Goal: Information Seeking & Learning: Learn about a topic

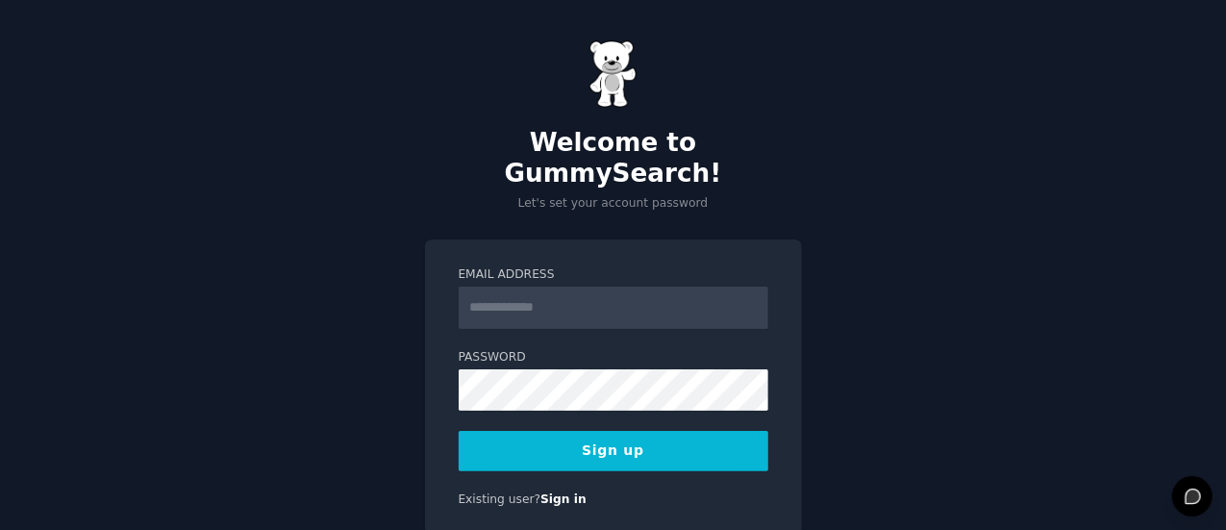
click at [550, 287] on input "Email Address" at bounding box center [614, 308] width 310 height 42
type input "**********"
click at [1009, 182] on div "**********" at bounding box center [613, 303] width 1226 height 606
click at [694, 431] on button "Sign up" at bounding box center [614, 451] width 310 height 40
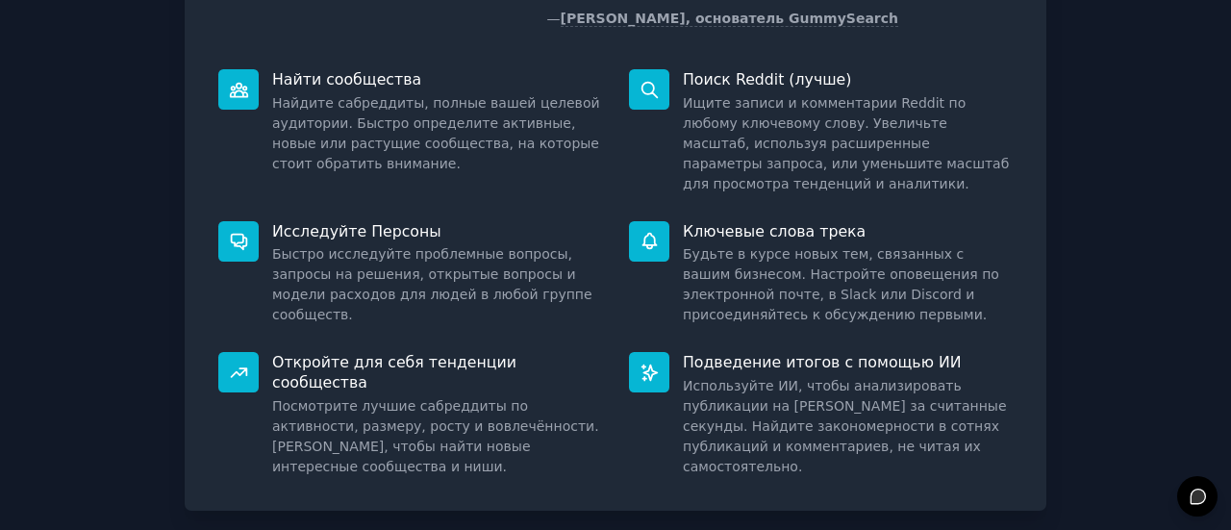
scroll to position [302, 0]
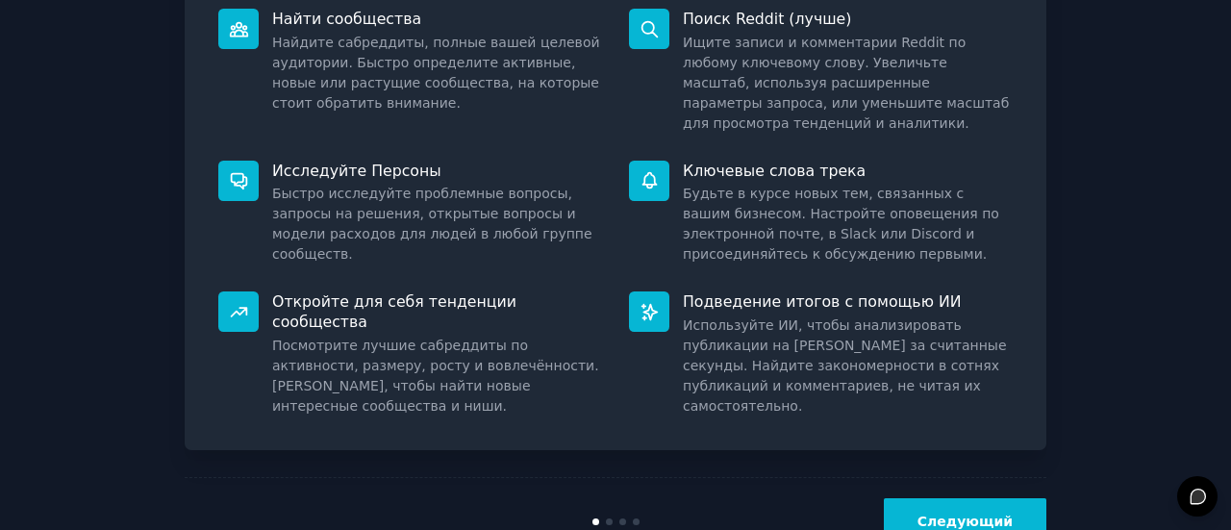
click at [1009, 514] on font "Следующий" at bounding box center [965, 521] width 95 height 15
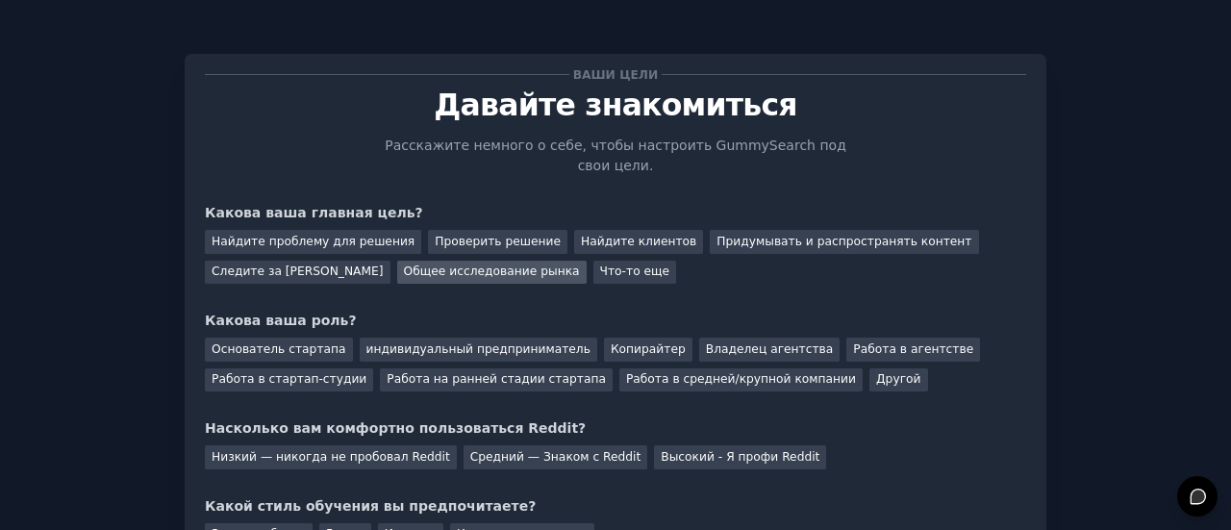
click at [481, 264] on font "Общее исследование рынка" at bounding box center [492, 270] width 176 height 13
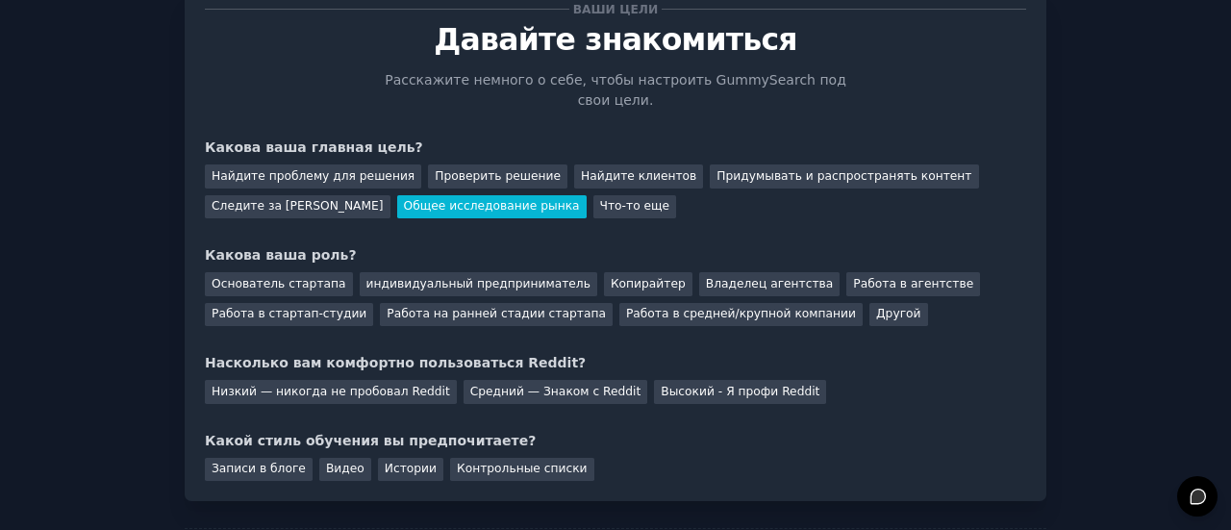
scroll to position [96, 0]
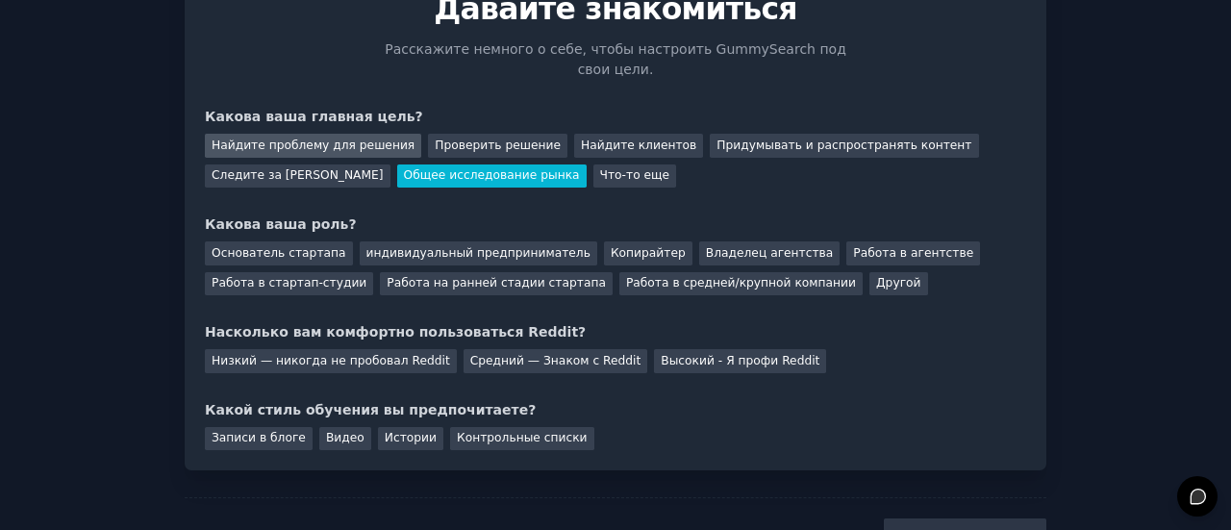
click at [358, 138] on font "Найдите проблему для решения" at bounding box center [313, 144] width 203 height 13
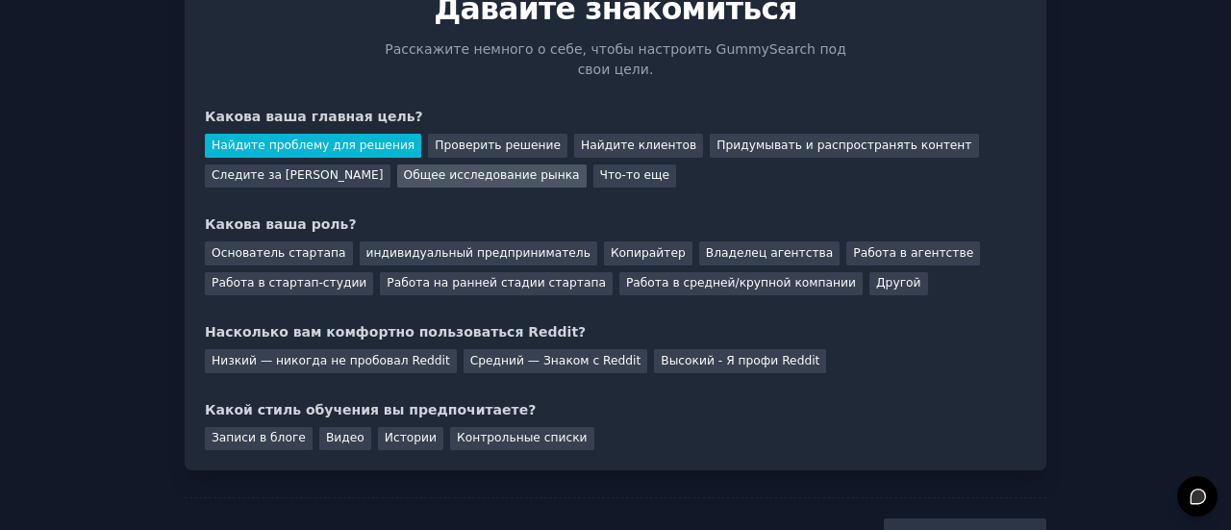
click at [447, 168] on font "Общее исследование рынка" at bounding box center [492, 174] width 176 height 13
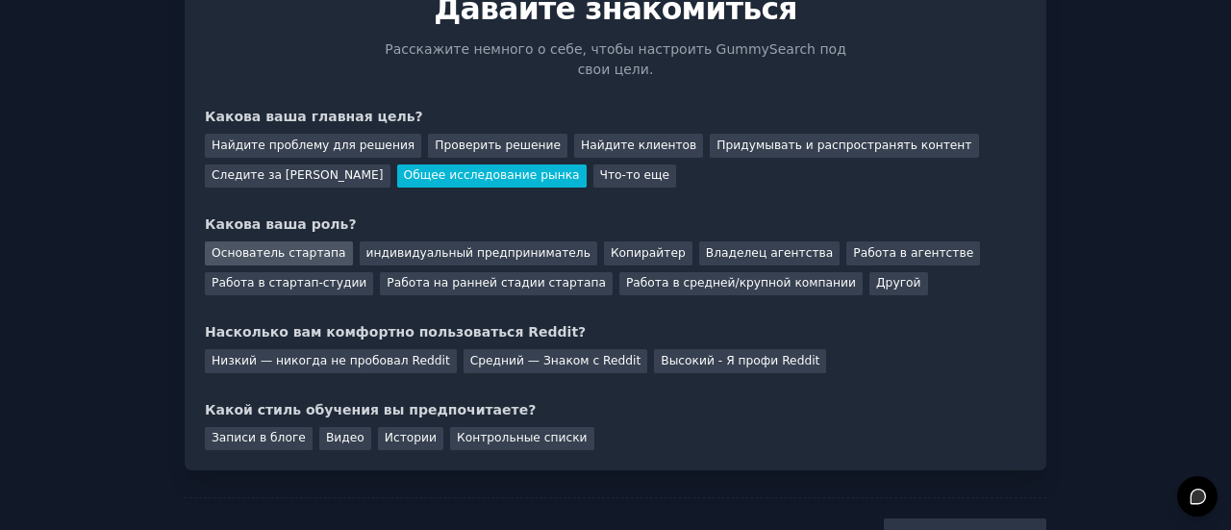
click at [279, 246] on font "Основатель стартапа" at bounding box center [279, 252] width 135 height 13
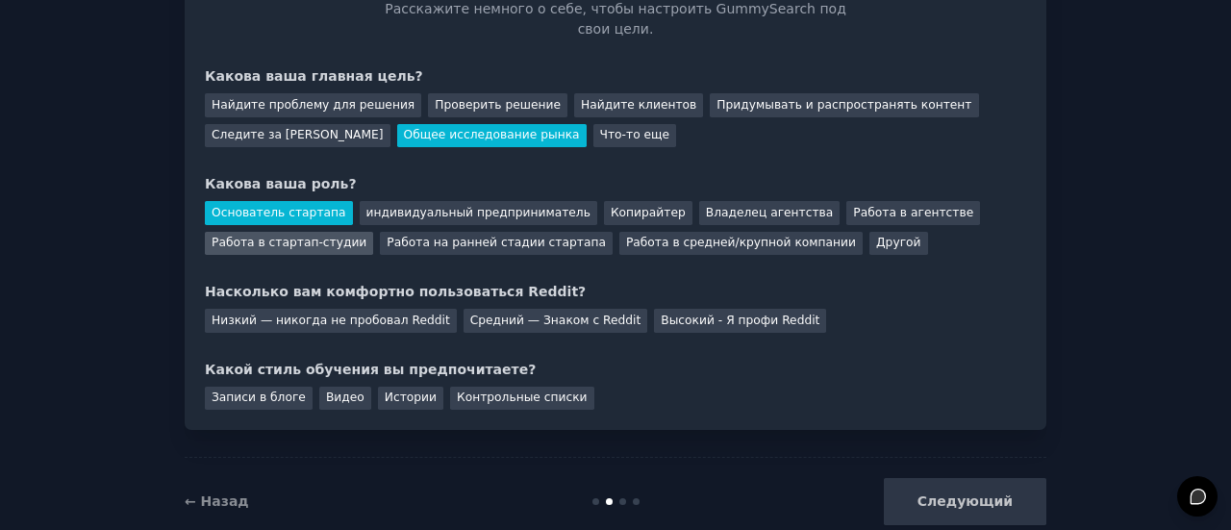
scroll to position [158, 0]
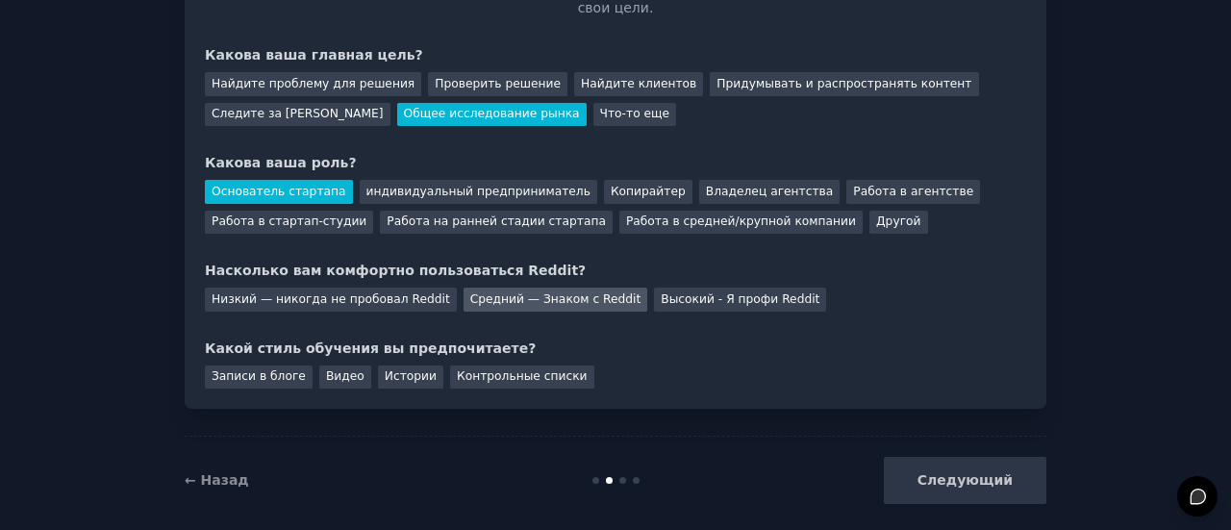
click at [569, 292] on font "Средний — Знаком с Reddit" at bounding box center [555, 298] width 171 height 13
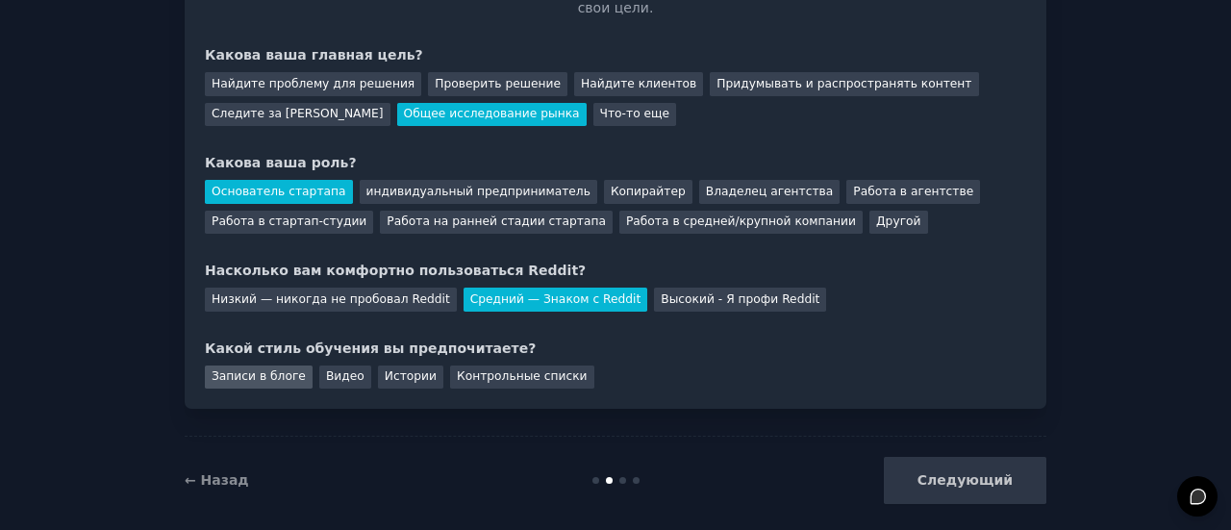
click at [262, 369] on font "Записи в блоге" at bounding box center [259, 375] width 94 height 13
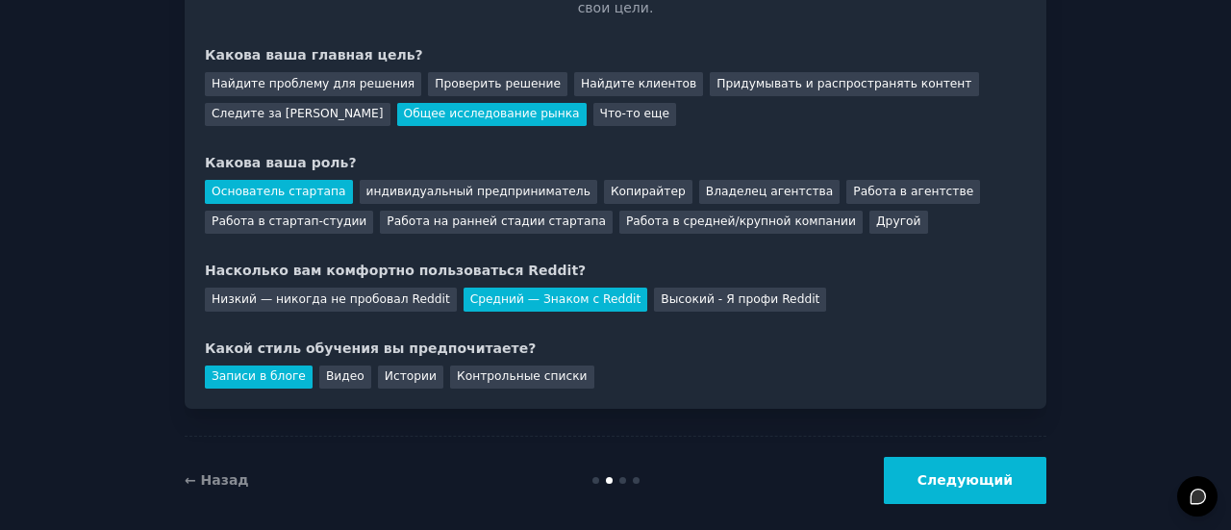
click at [989, 472] on font "Следующий" at bounding box center [965, 479] width 95 height 15
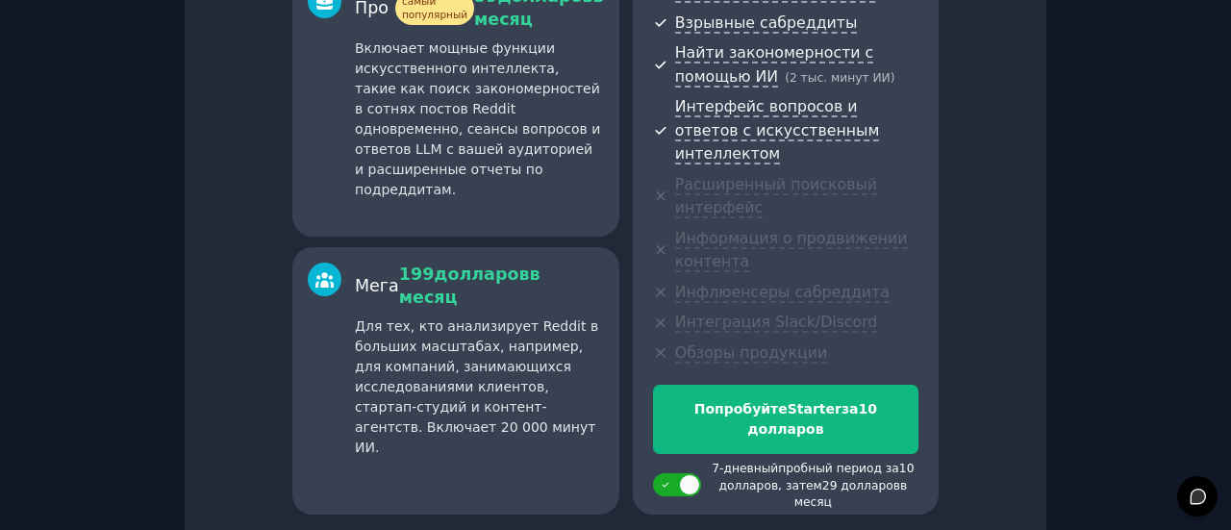
scroll to position [532, 0]
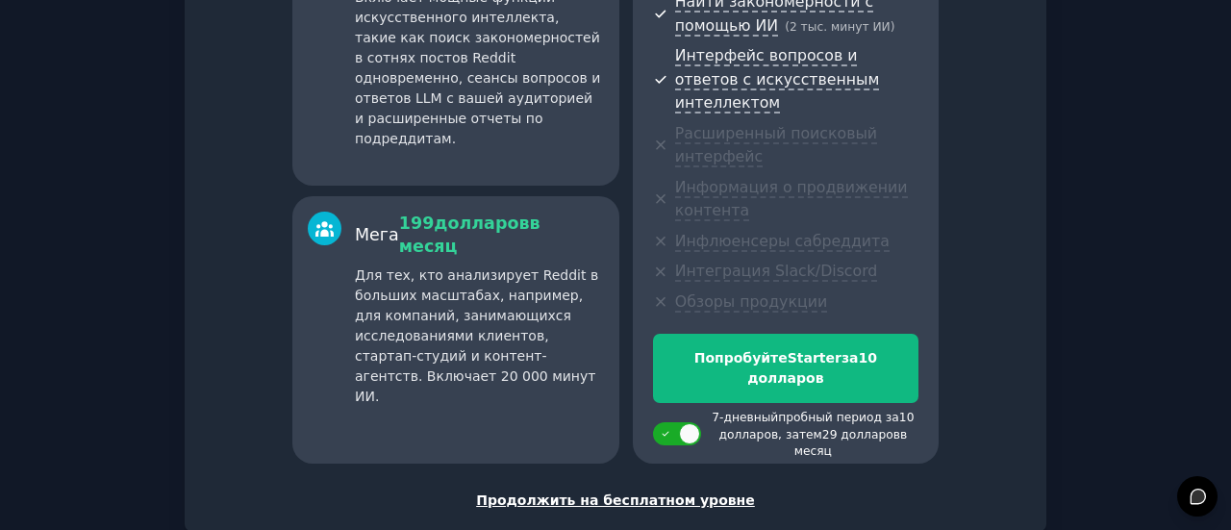
click at [666, 492] on font "Продолжить на бесплатном уровне" at bounding box center [615, 499] width 279 height 15
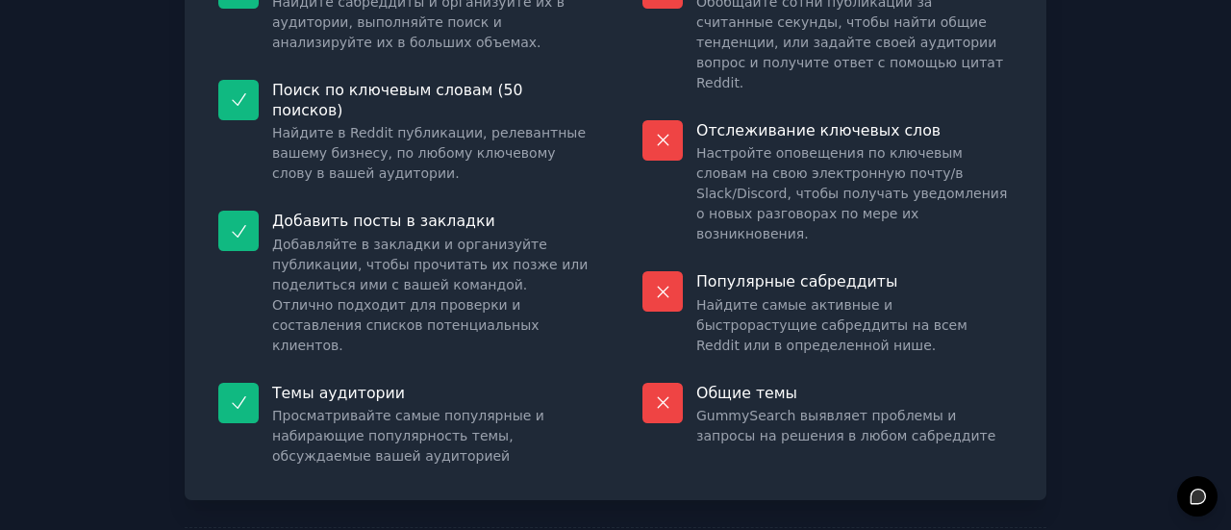
scroll to position [340, 0]
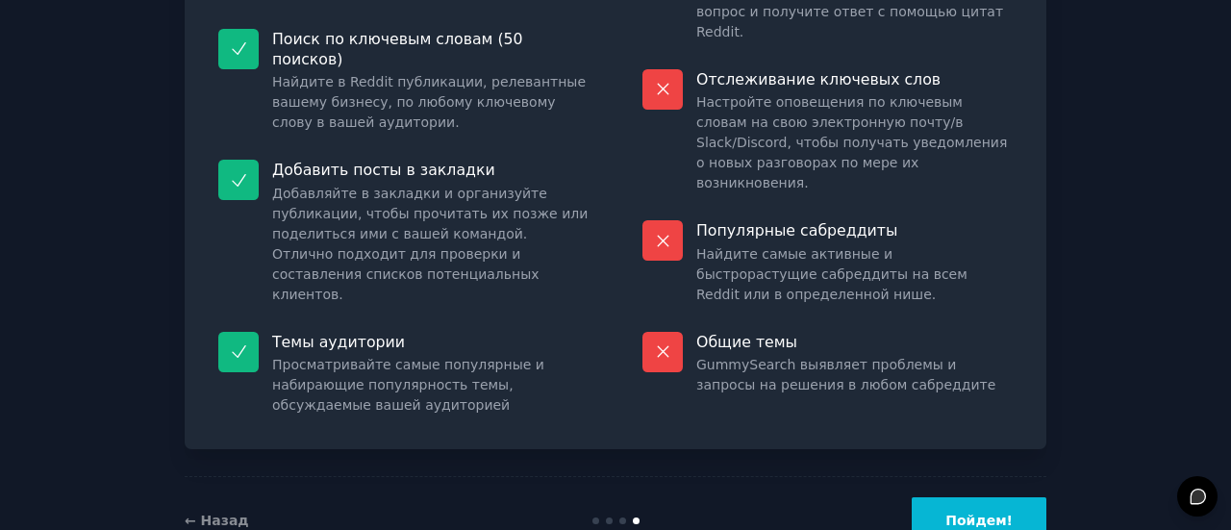
click at [1000, 497] on button "Пойдем!" at bounding box center [979, 520] width 135 height 47
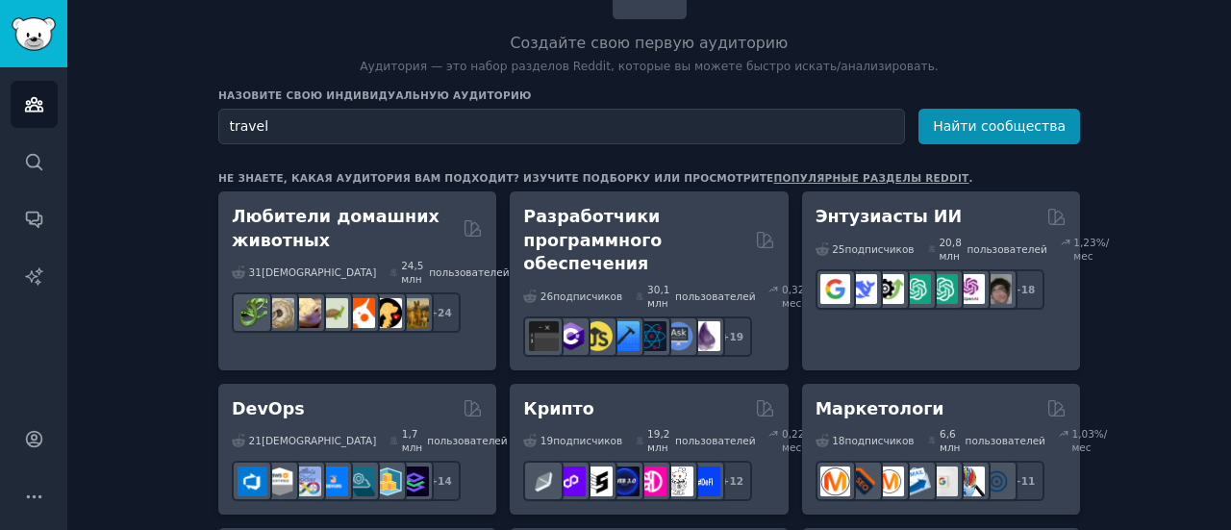
scroll to position [96, 0]
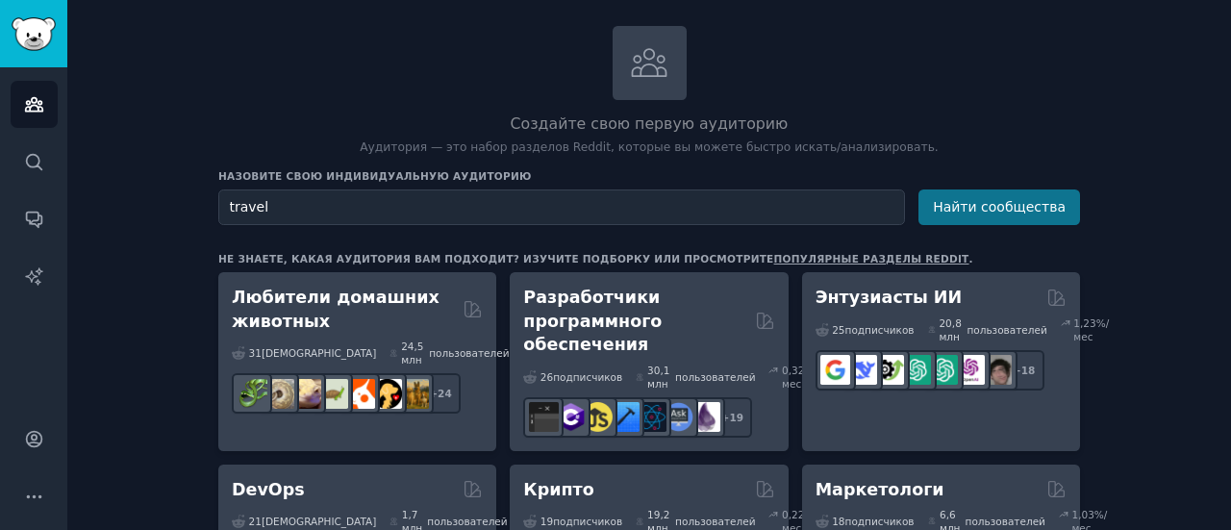
type input "travel"
click at [1027, 206] on font "Найти сообщества" at bounding box center [999, 206] width 133 height 15
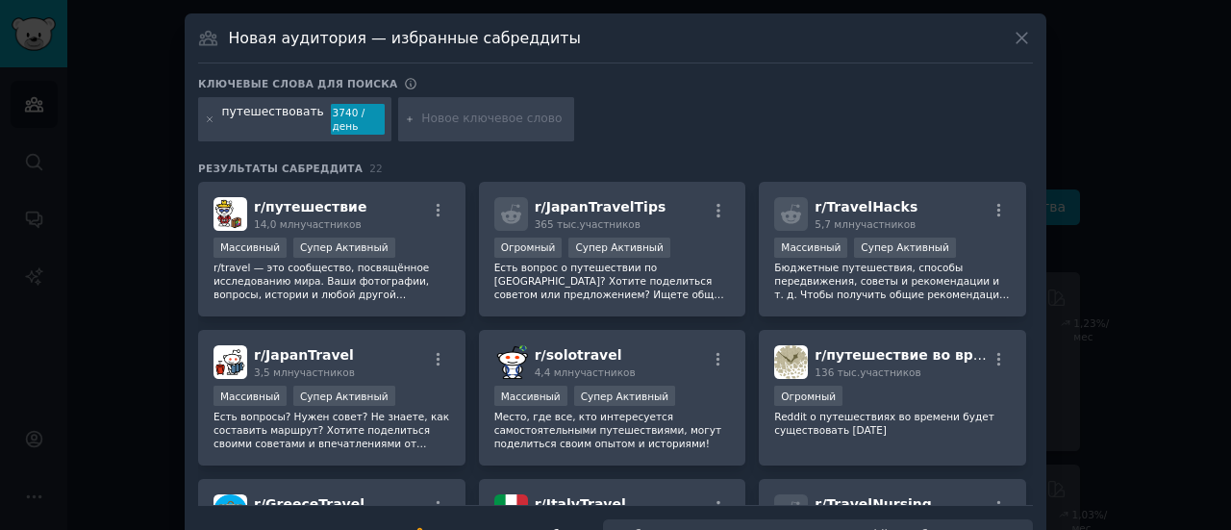
scroll to position [48, 0]
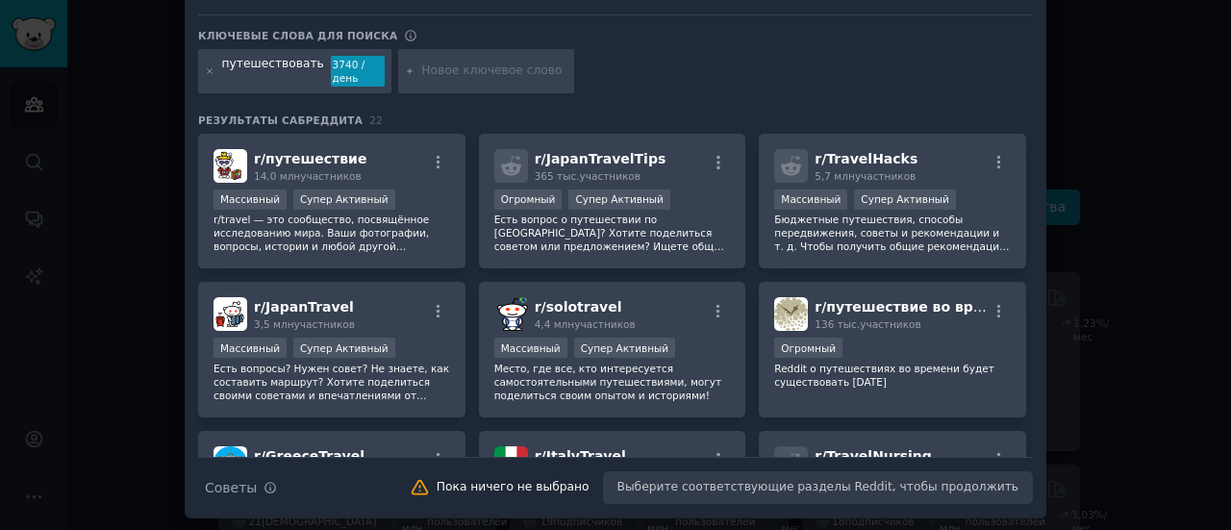
drag, startPoint x: 766, startPoint y: 93, endPoint x: 1135, endPoint y: 100, distance: 369.4
click at [1135, 100] on div at bounding box center [615, 265] width 1231 height 530
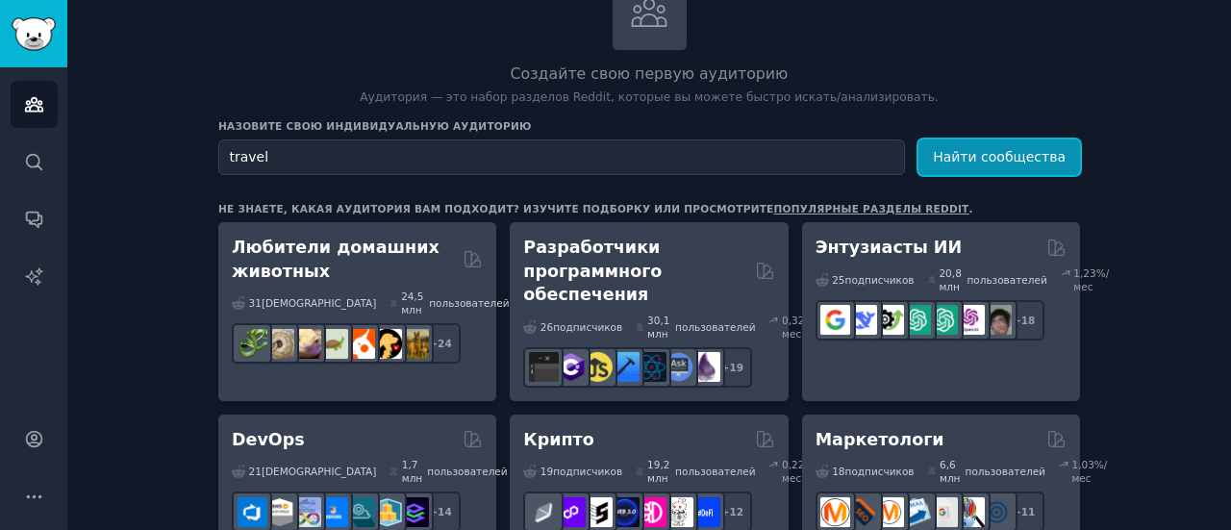
scroll to position [96, 0]
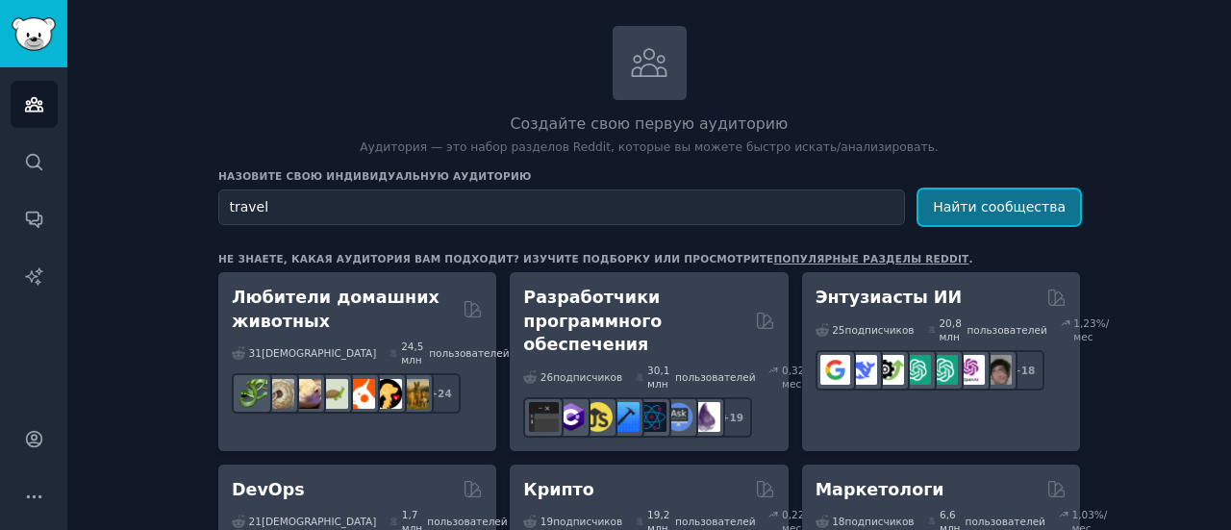
click at [969, 200] on font "Найти сообщества" at bounding box center [999, 206] width 133 height 15
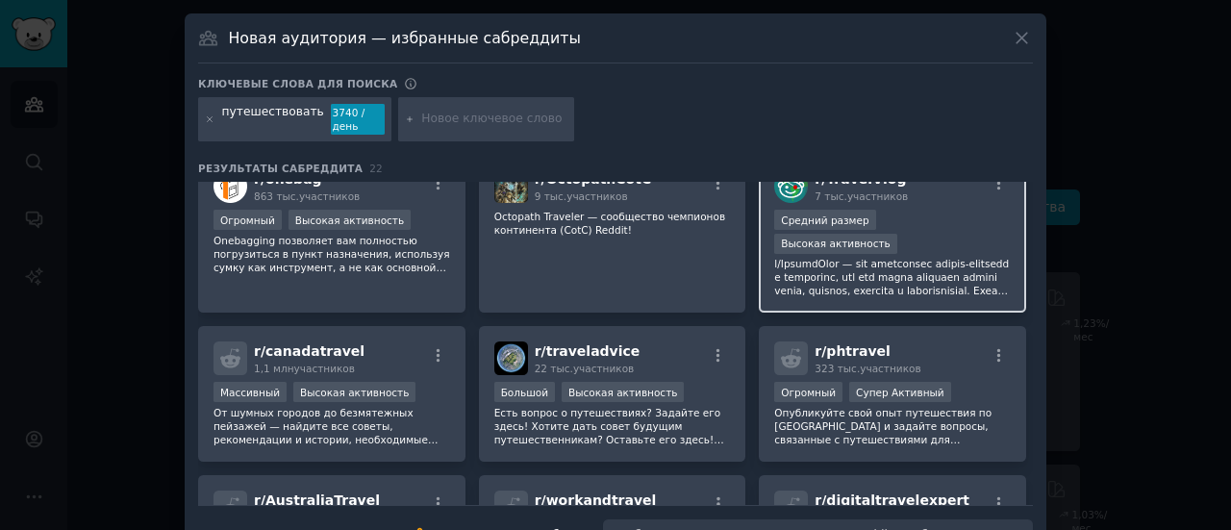
scroll to position [531, 0]
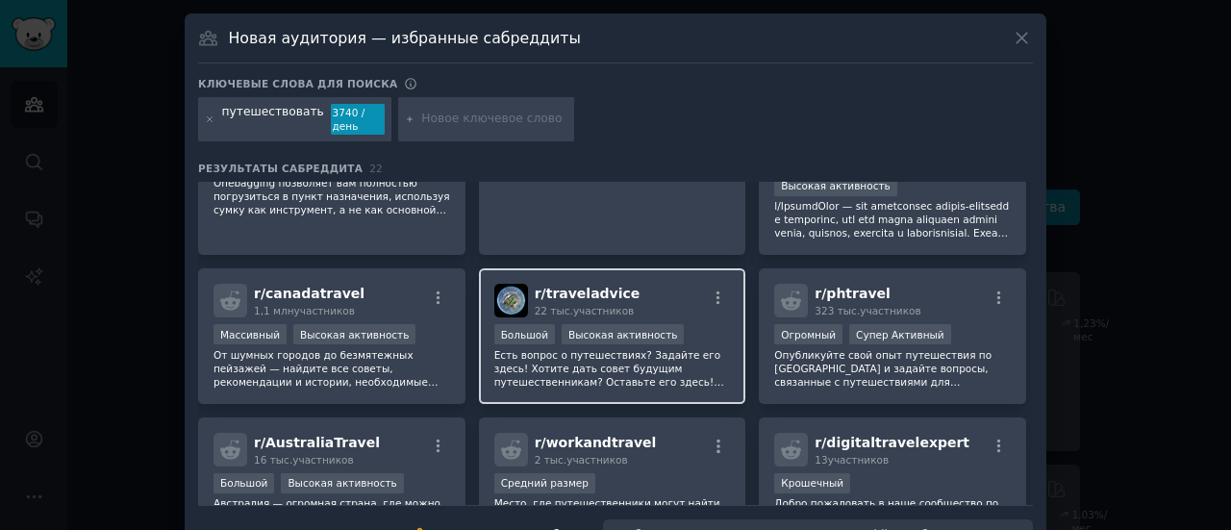
click at [689, 349] on font "Есть вопрос о путешествиях? Задайте его здесь! Хотите дать совет будущим путеше…" at bounding box center [611, 408] width 234 height 119
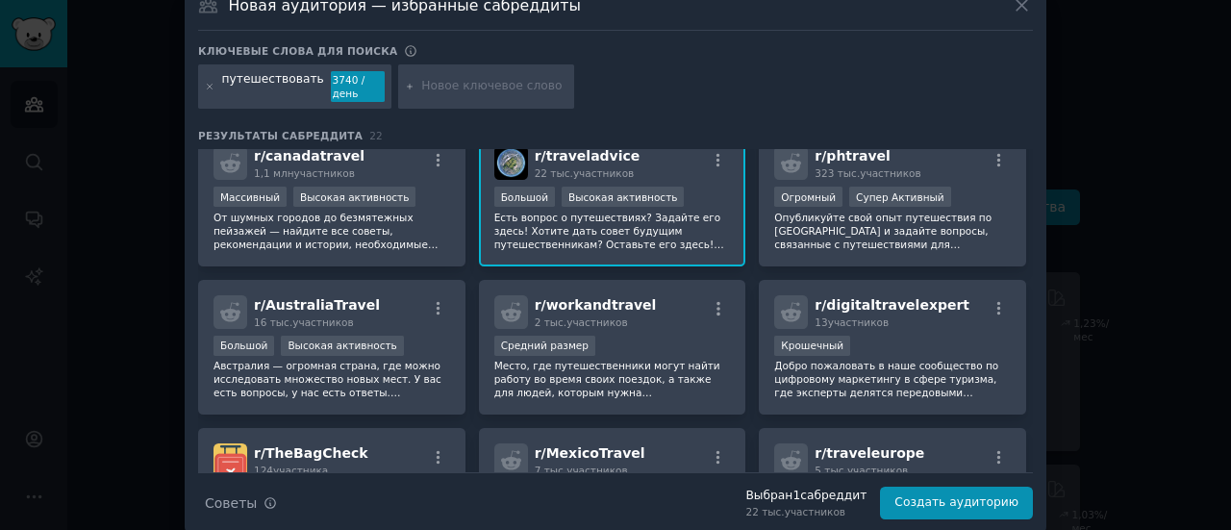
scroll to position [48, 0]
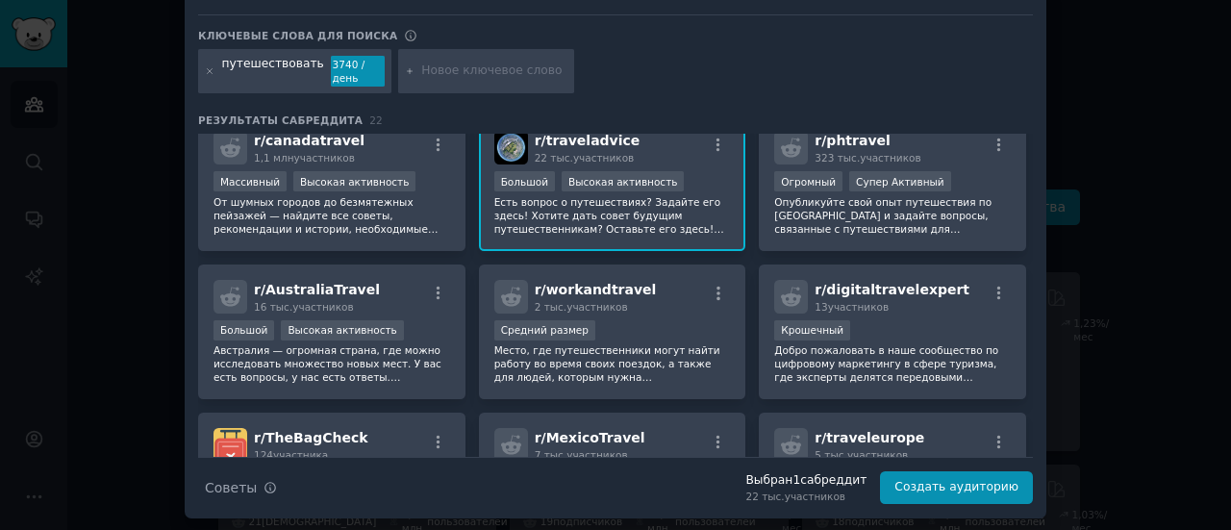
click at [1127, 353] on div at bounding box center [615, 265] width 1231 height 530
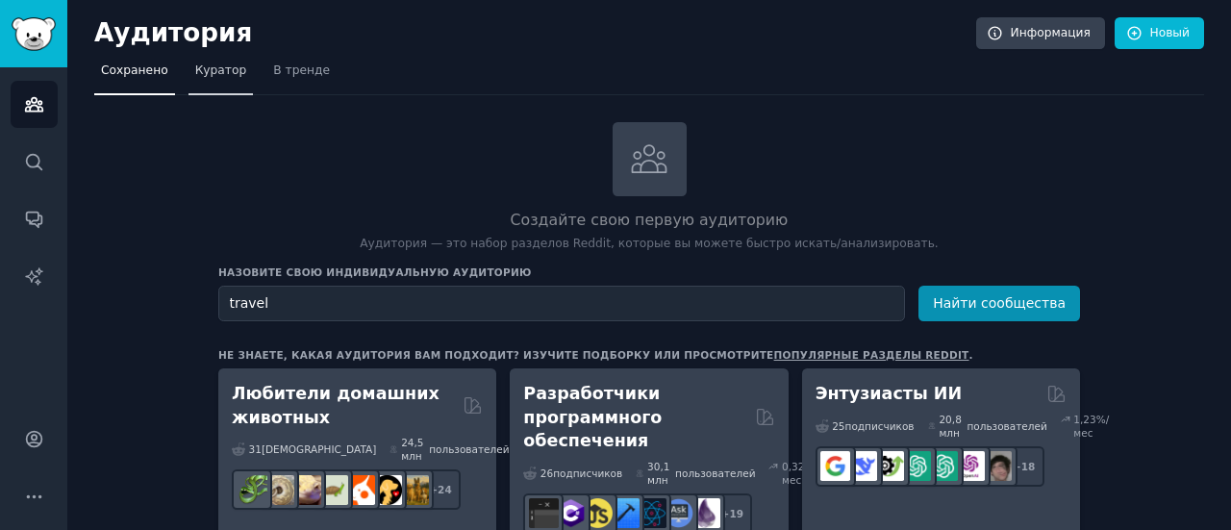
click at [225, 59] on link "Куратор" at bounding box center [221, 75] width 65 height 39
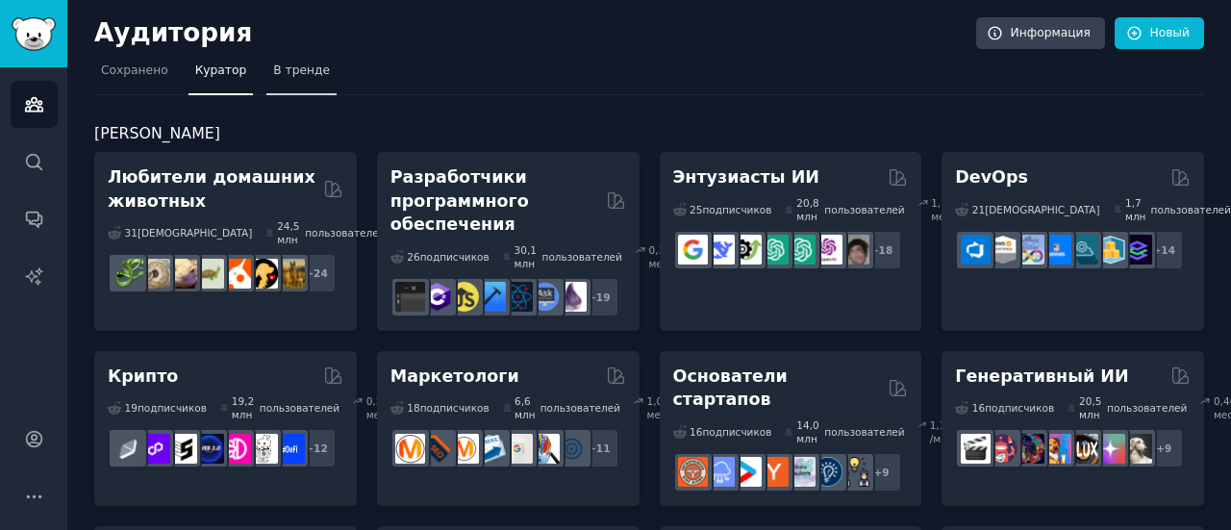
click at [287, 70] on font "В тренде" at bounding box center [301, 69] width 57 height 13
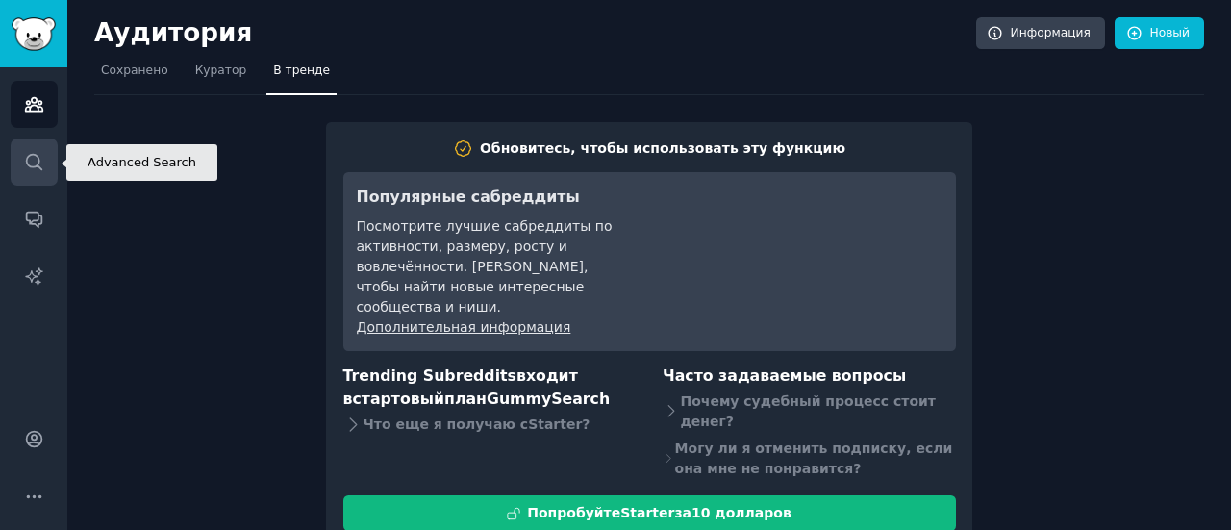
click at [38, 164] on icon "Боковая панель" at bounding box center [34, 162] width 20 height 20
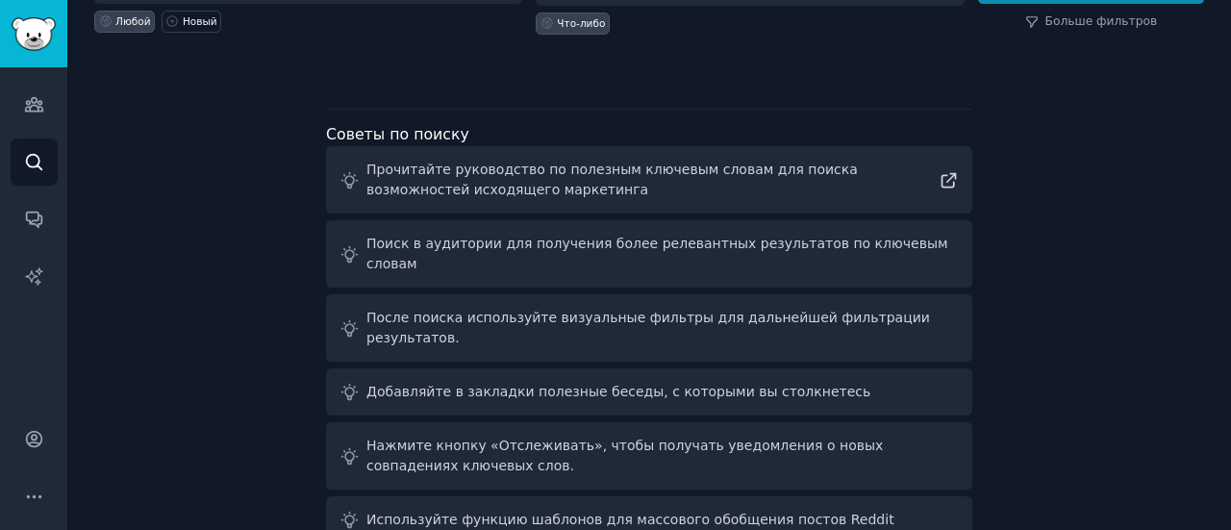
scroll to position [162, 0]
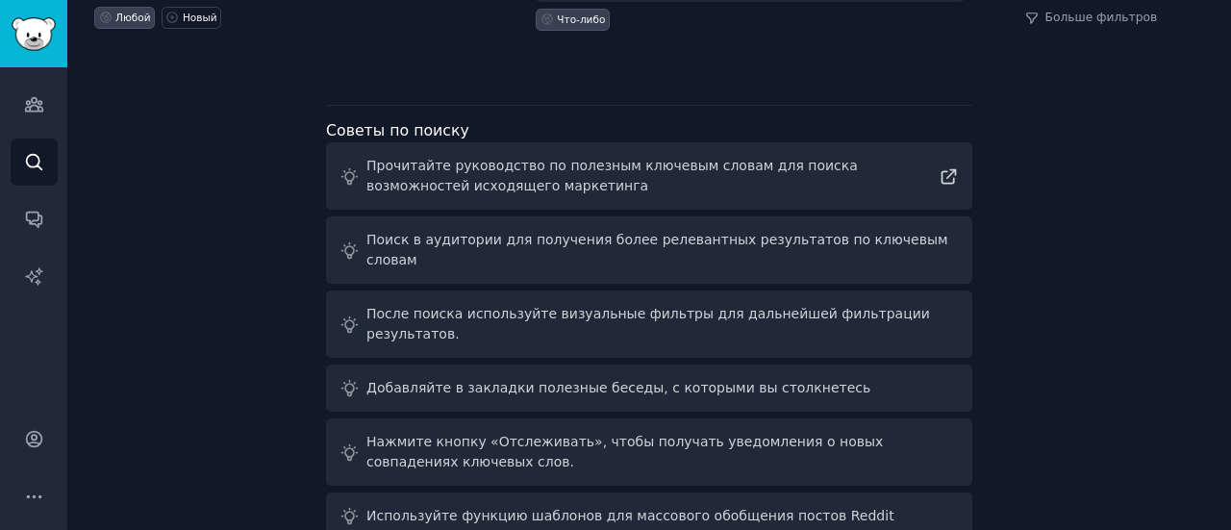
click at [771, 185] on div "Прочитайте руководство по полезным ключевым словам для поиска возможностей исхо…" at bounding box center [649, 176] width 566 height 40
click at [950, 176] on icon at bounding box center [949, 176] width 20 height 20
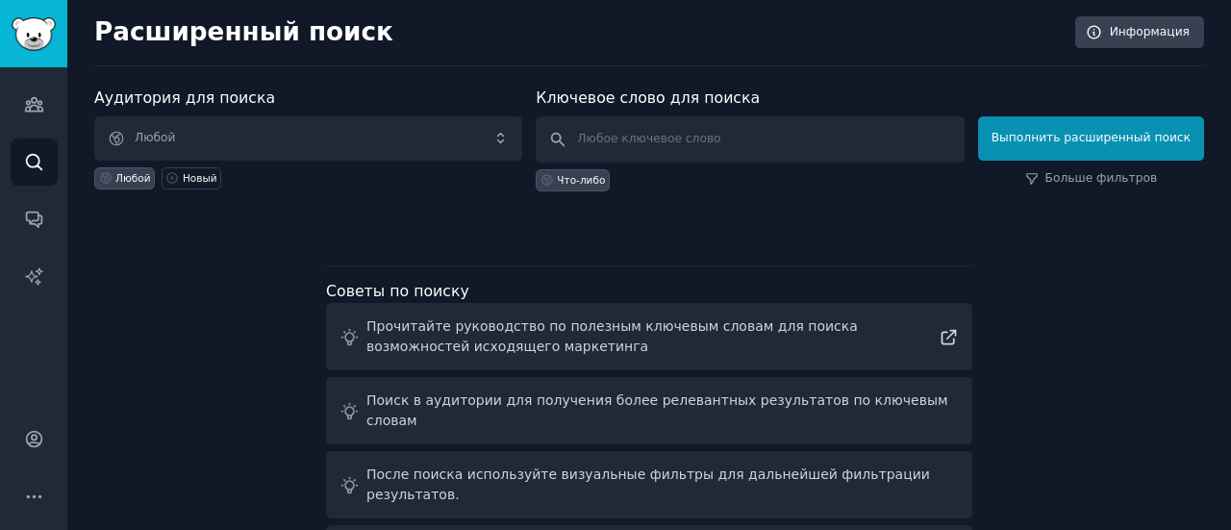
scroll to position [0, 0]
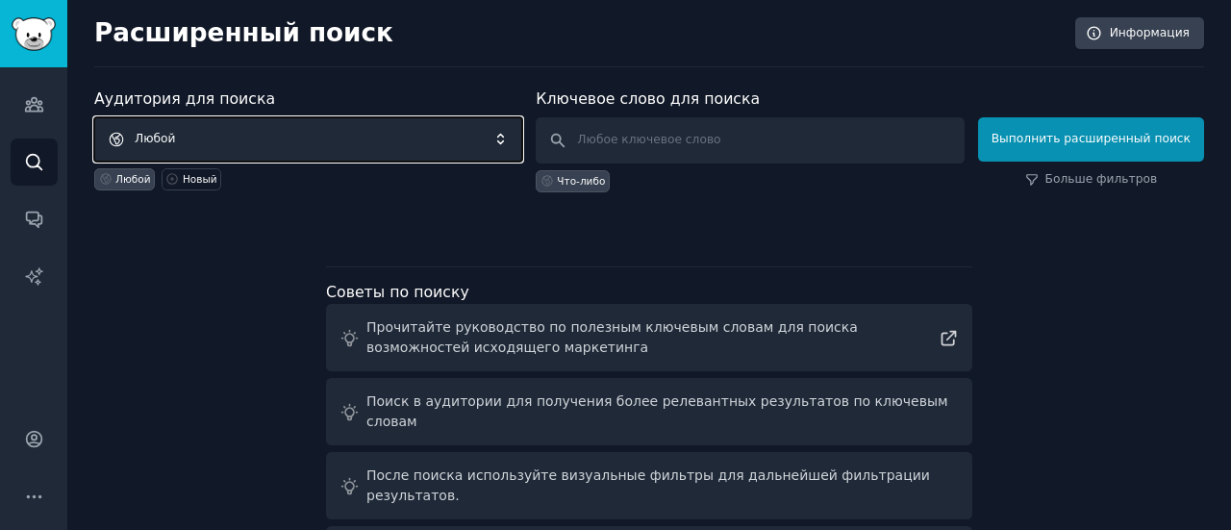
click at [502, 129] on span "Любой" at bounding box center [308, 139] width 428 height 44
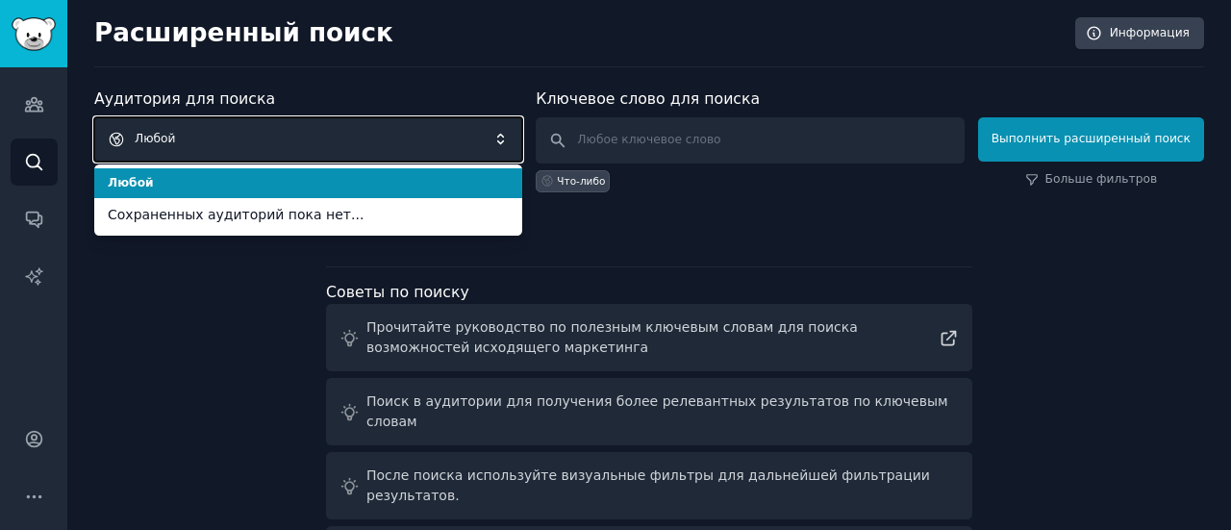
click at [502, 129] on span "Любой" at bounding box center [308, 139] width 428 height 44
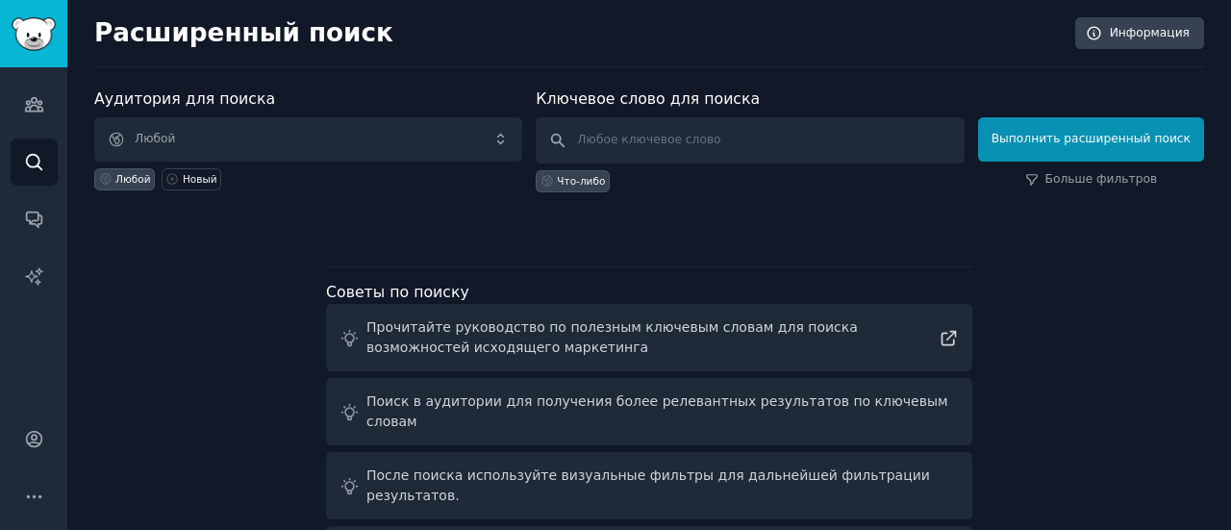
click at [820, 197] on div "Аудитория для поиска Любой Любой Новый Ключевое слово для поиска Что-либо Выпол…" at bounding box center [649, 160] width 1110 height 145
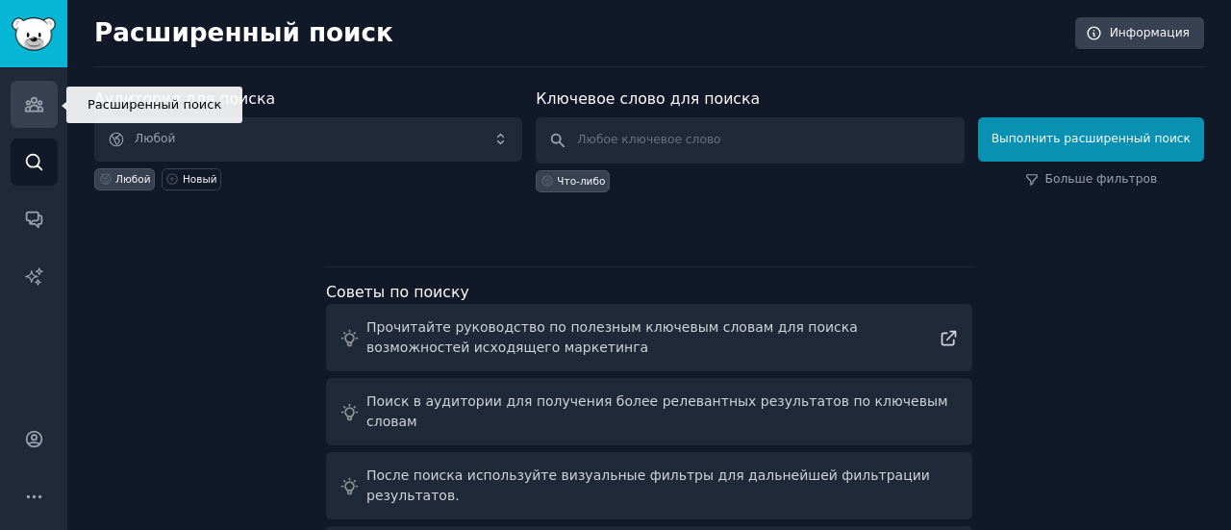
click at [38, 120] on link "Аудитория" at bounding box center [34, 104] width 47 height 47
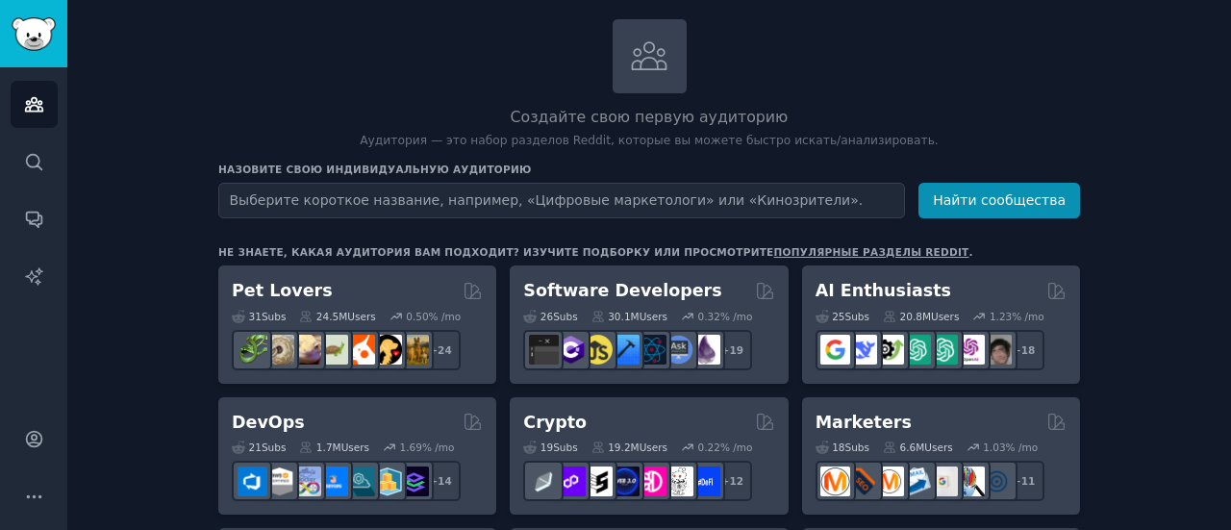
scroll to position [96, 0]
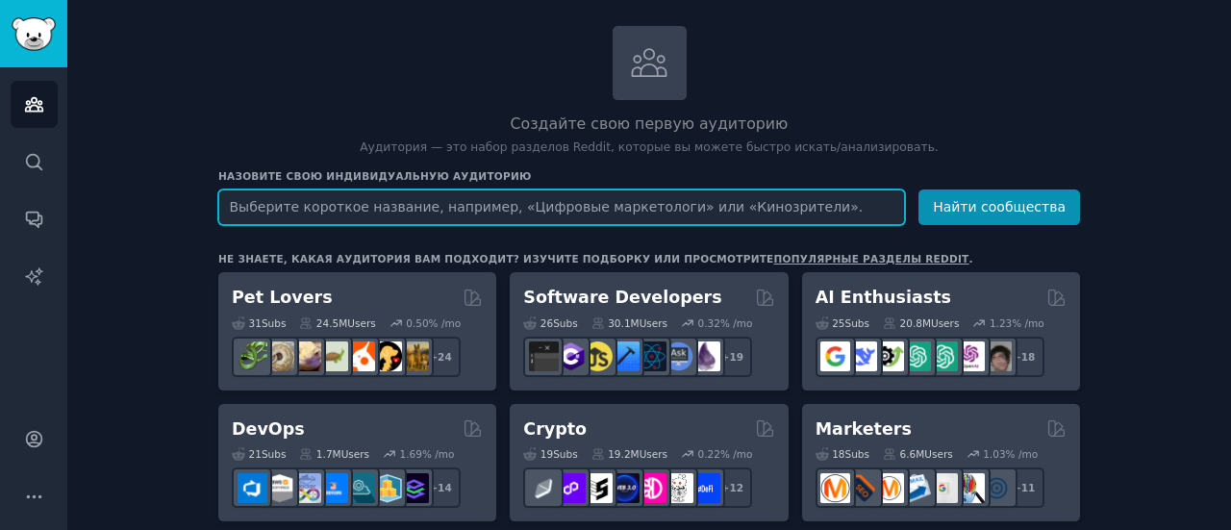
paste input "solo travelers"
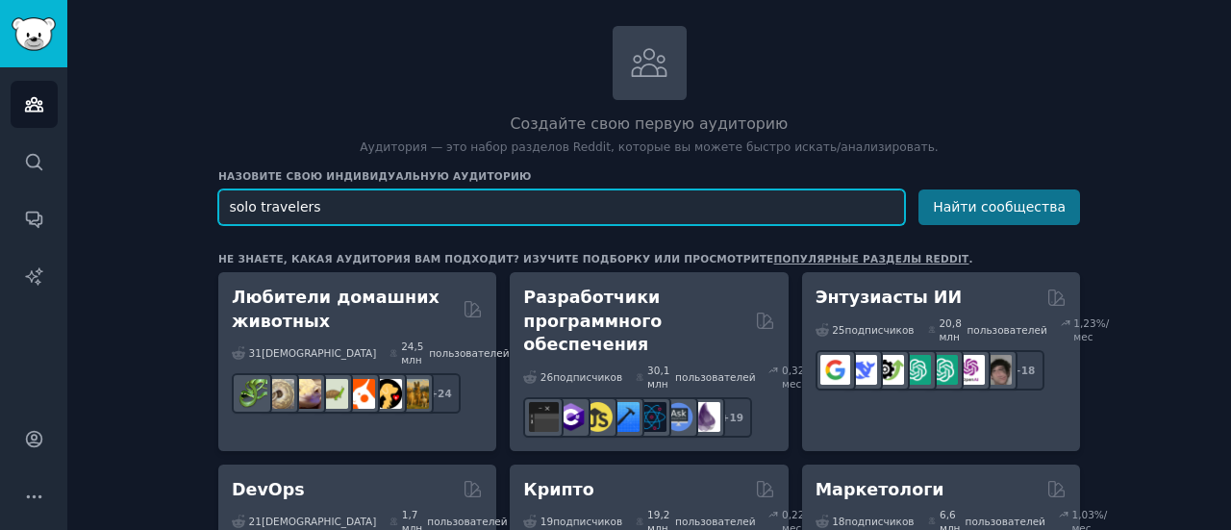
type input "solo travelers"
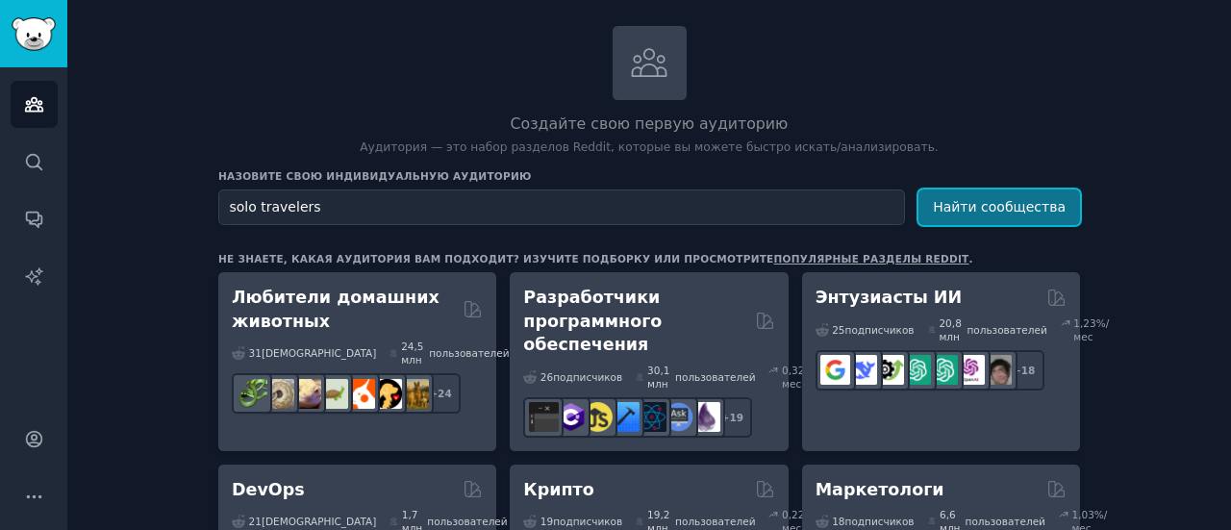
click at [1048, 199] on font "Найти сообщества" at bounding box center [999, 206] width 133 height 15
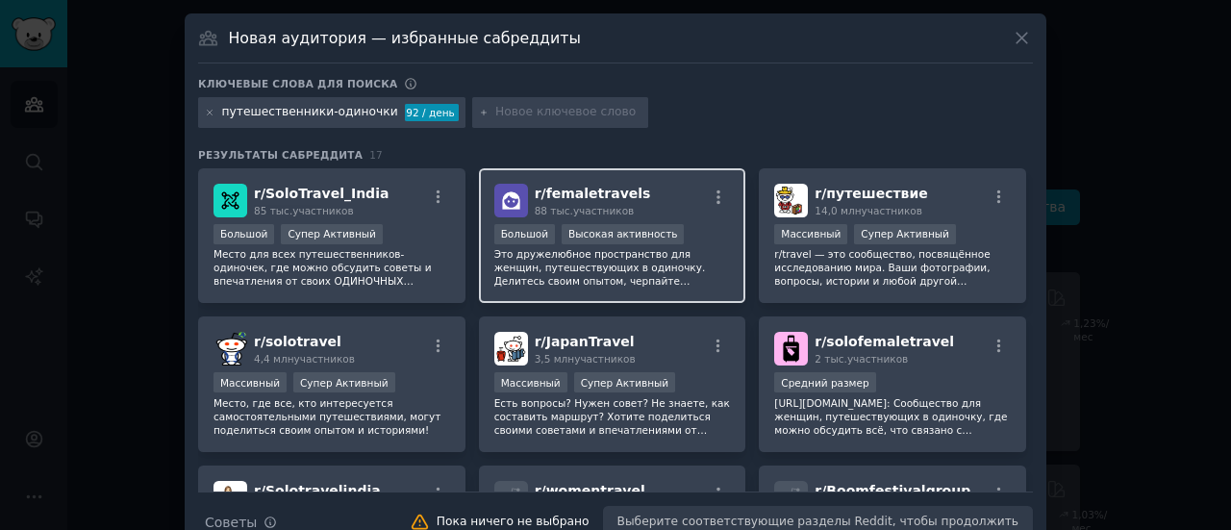
click at [694, 289] on div "r/ femaletravels 88 тыс. участников Большой Высокая активность Это дружелюбное …" at bounding box center [612, 236] width 267 height 136
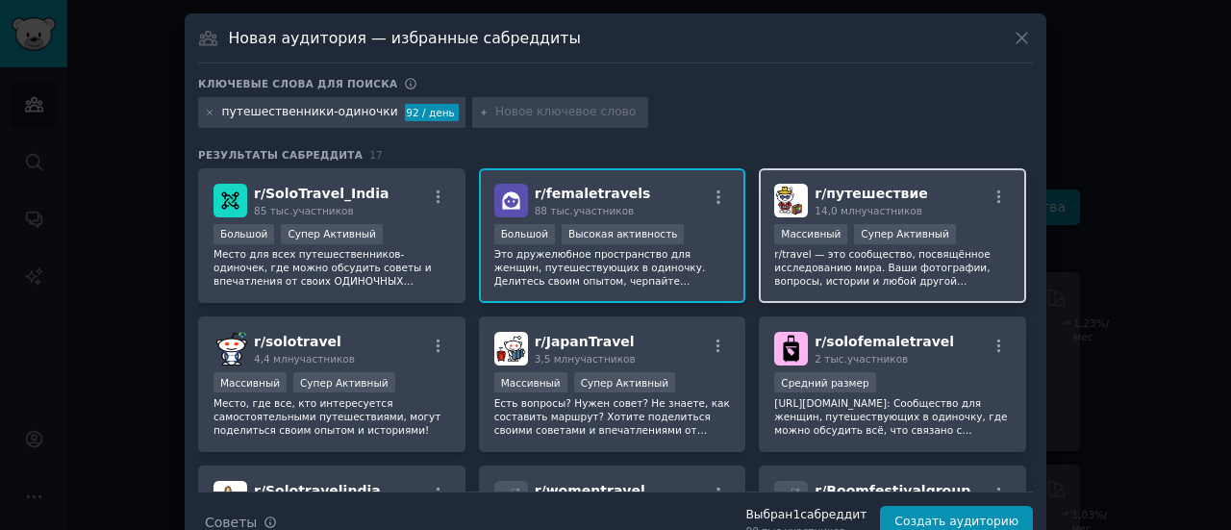
click at [929, 275] on font "r/travel — это сообщество, посвящённое исследованию мира. Ваши фотографии, вопр…" at bounding box center [891, 321] width 235 height 146
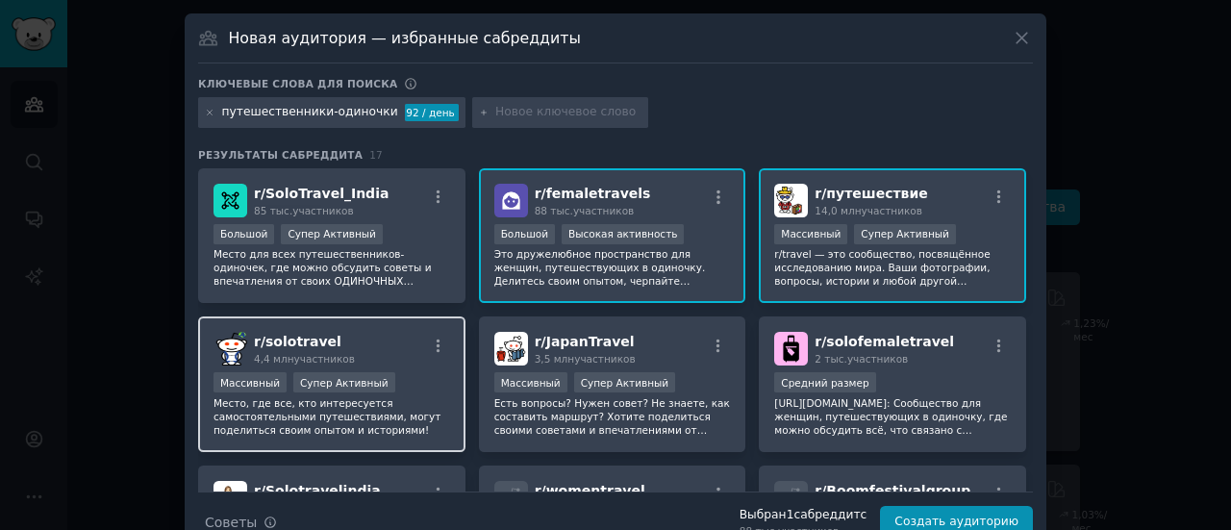
click at [420, 372] on div "Массивный Супер Активный" at bounding box center [332, 384] width 237 height 24
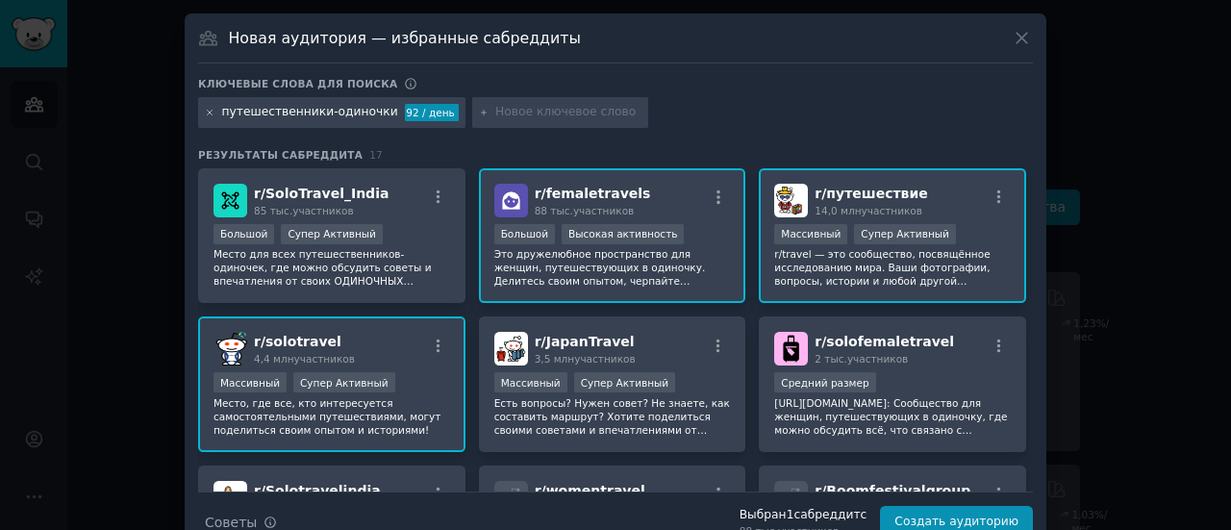
click at [210, 113] on icon at bounding box center [210, 112] width 5 height 5
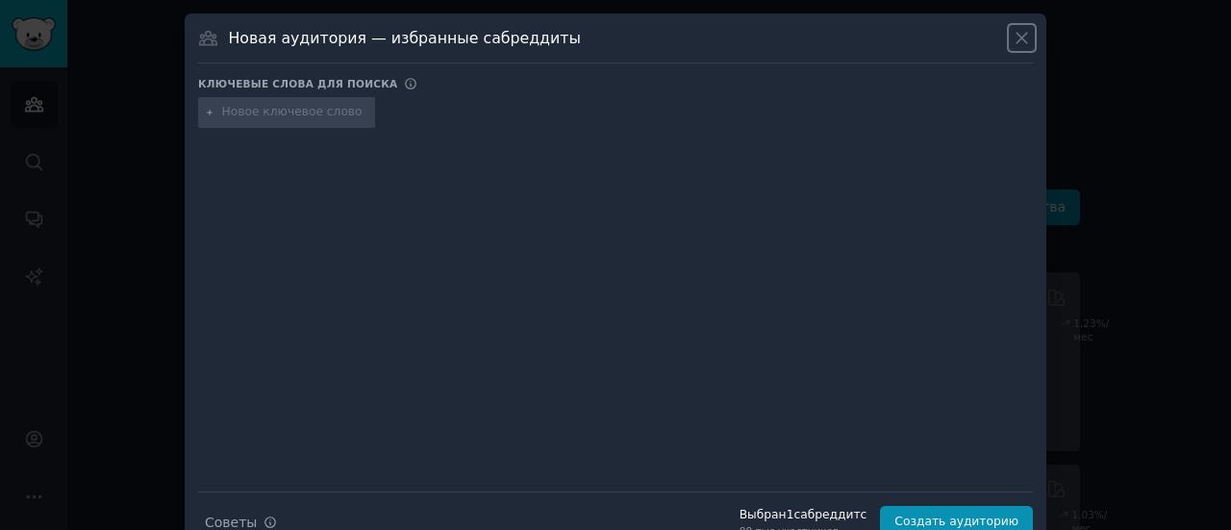
click at [1022, 43] on icon at bounding box center [1022, 38] width 20 height 20
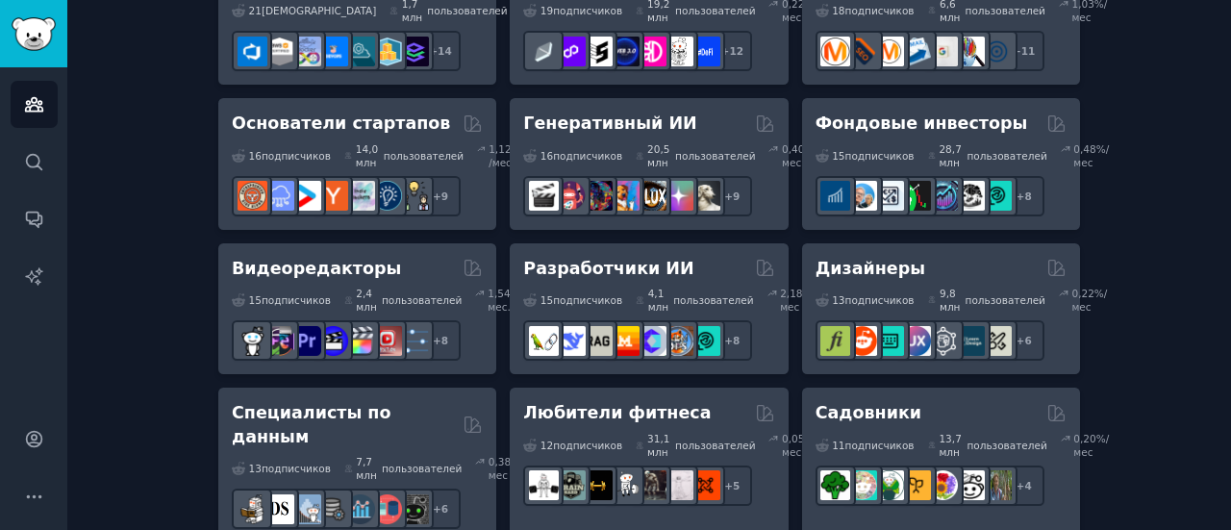
scroll to position [673, 0]
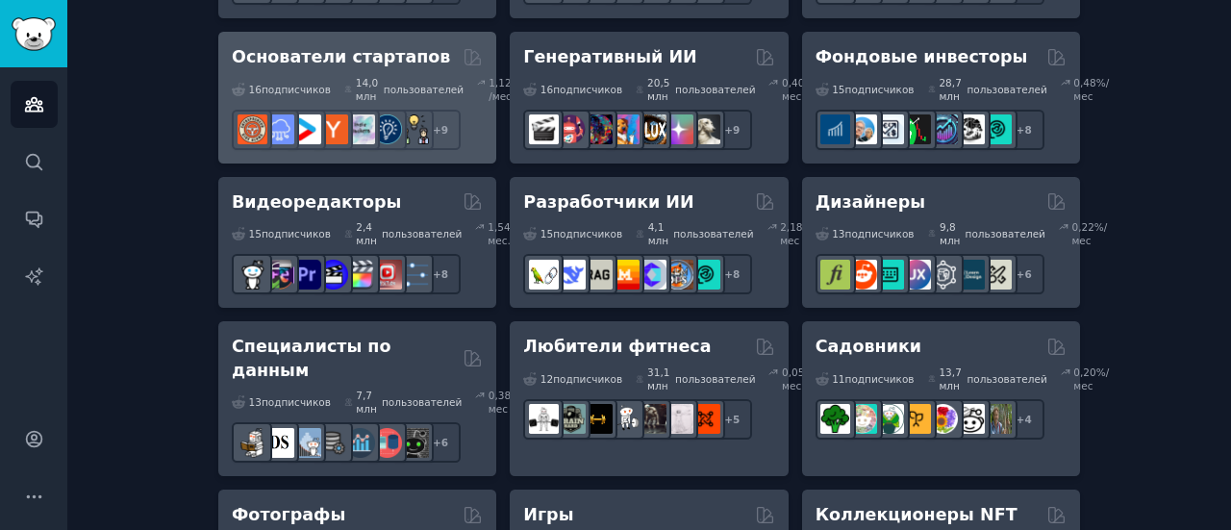
click at [373, 66] on font "Основатели стартапов" at bounding box center [341, 56] width 218 height 19
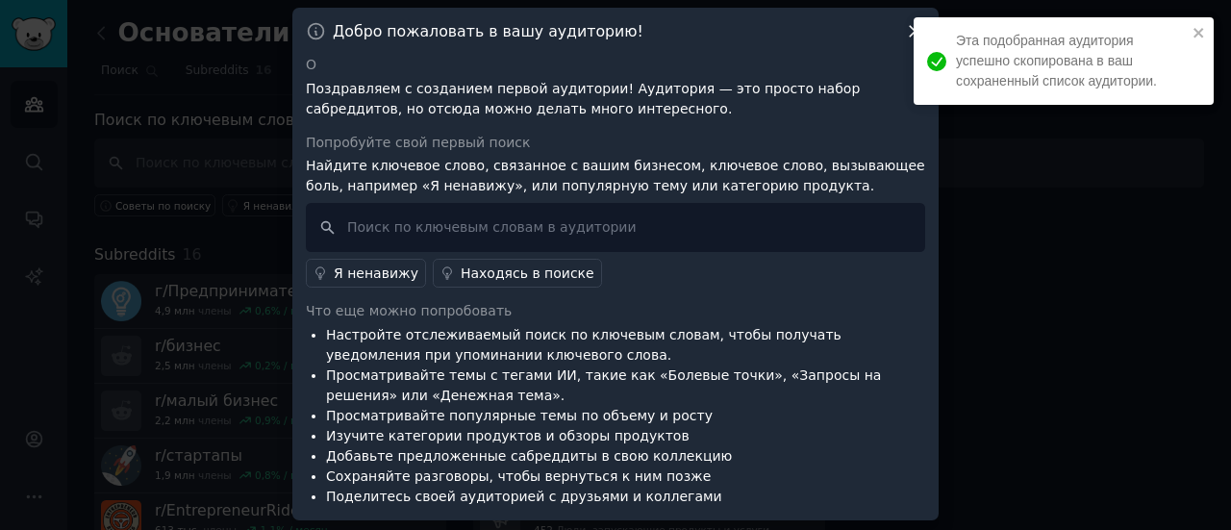
scroll to position [8, 0]
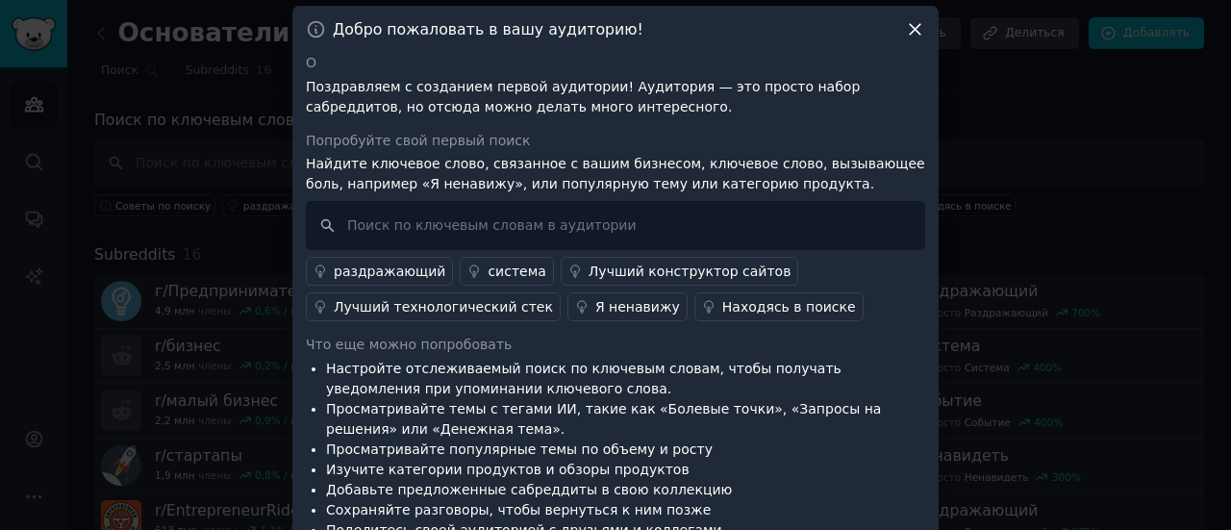
click at [912, 26] on icon at bounding box center [915, 29] width 20 height 20
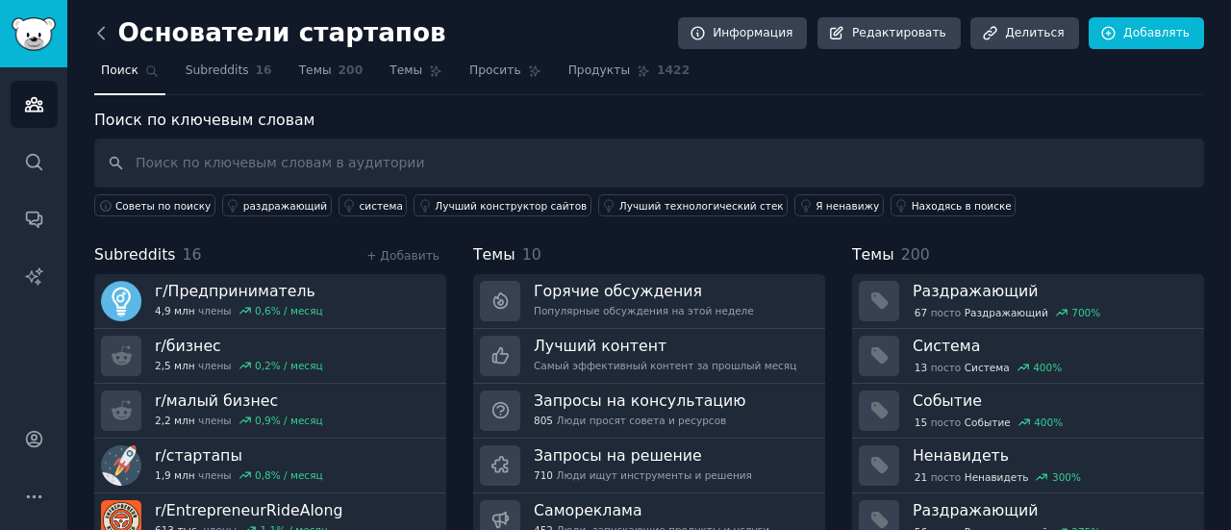
click at [99, 35] on icon at bounding box center [101, 33] width 6 height 12
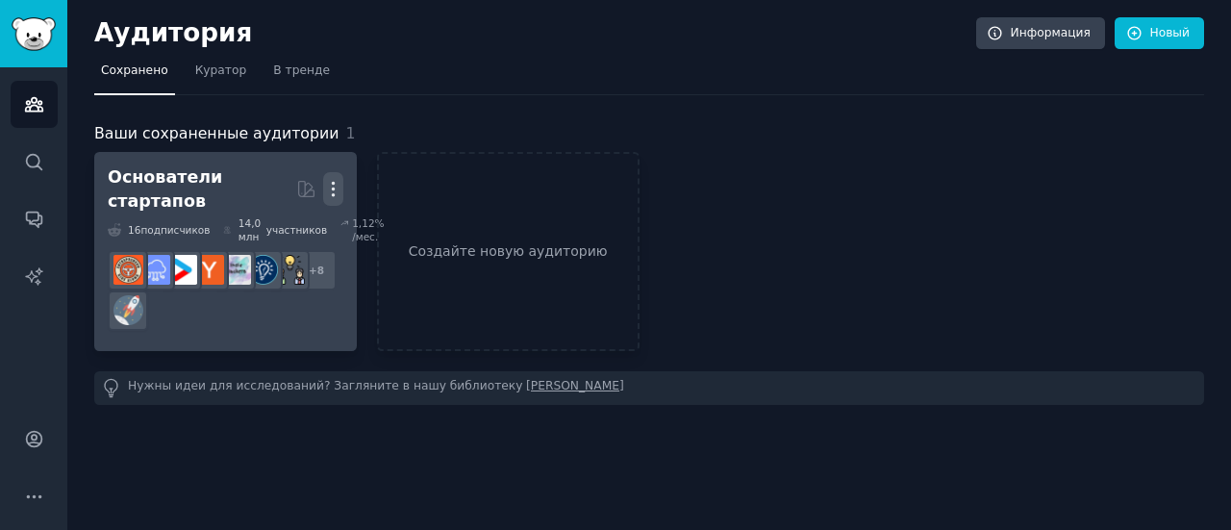
click at [337, 179] on icon "button" at bounding box center [333, 189] width 20 height 20
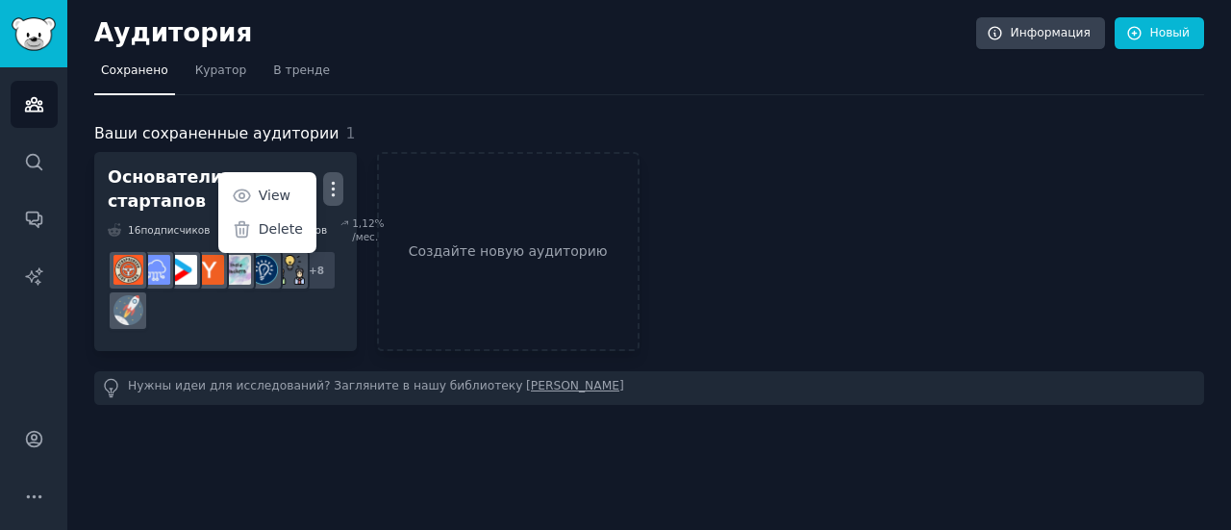
drag, startPoint x: 290, startPoint y: 222, endPoint x: 706, endPoint y: 80, distance: 439.2
click at [290, 221] on p "Delete" at bounding box center [281, 229] width 44 height 20
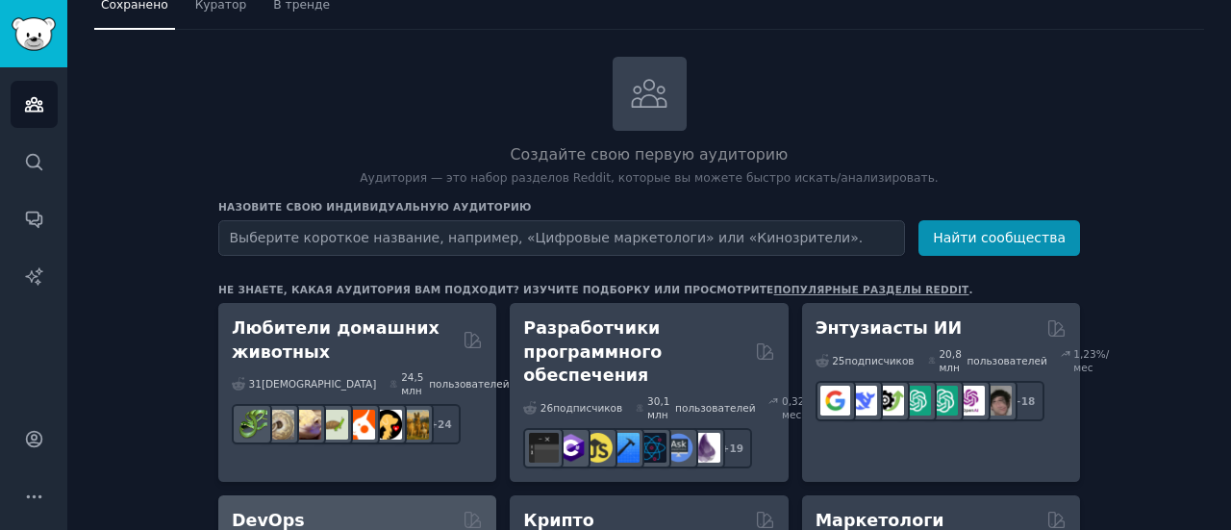
scroll to position [96, 0]
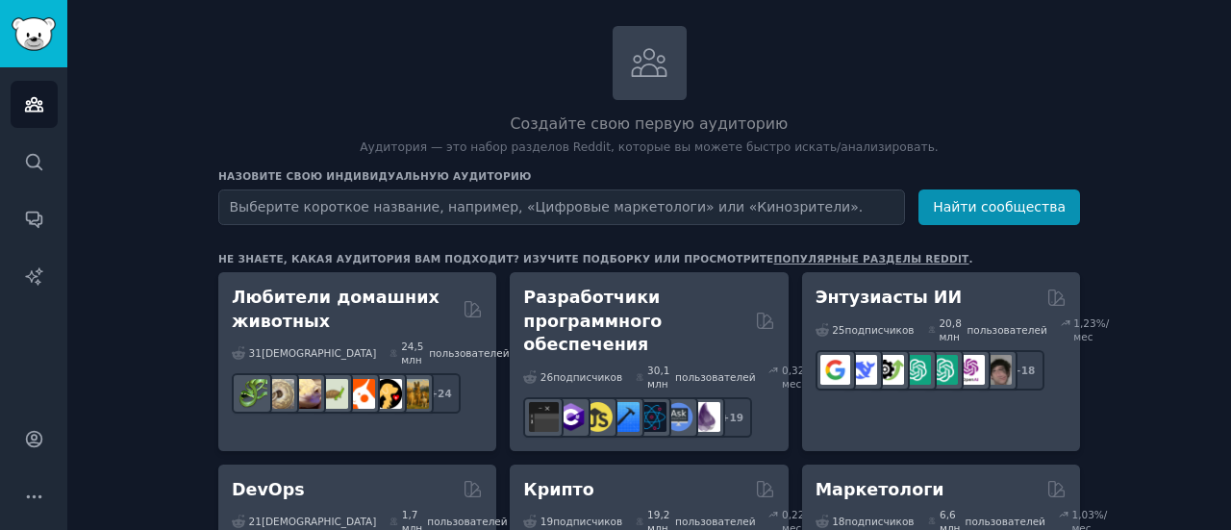
click at [804, 253] on font "популярные разделы Reddit" at bounding box center [871, 259] width 195 height 12
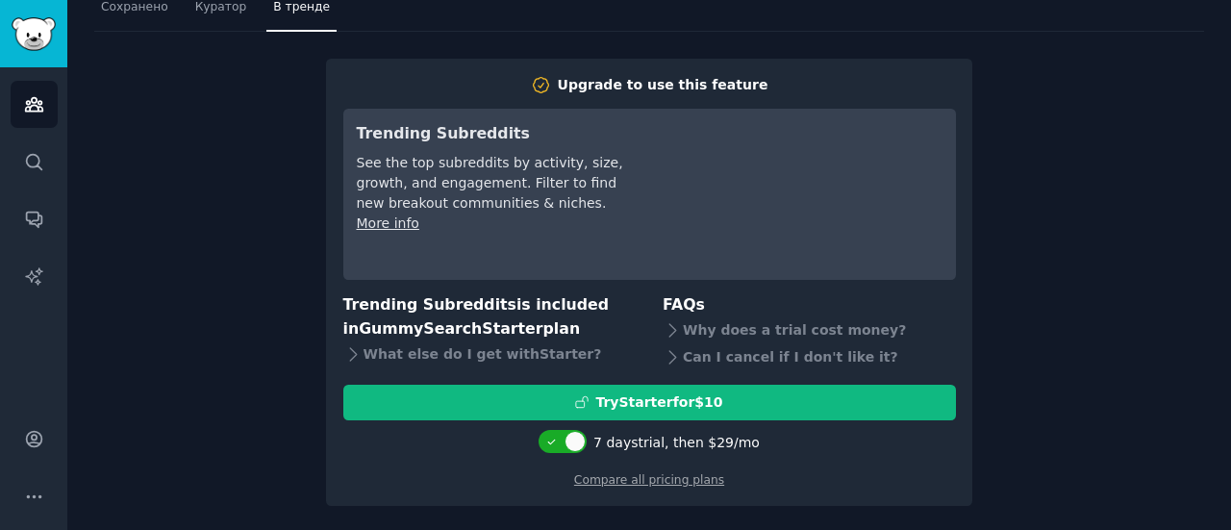
scroll to position [84, 0]
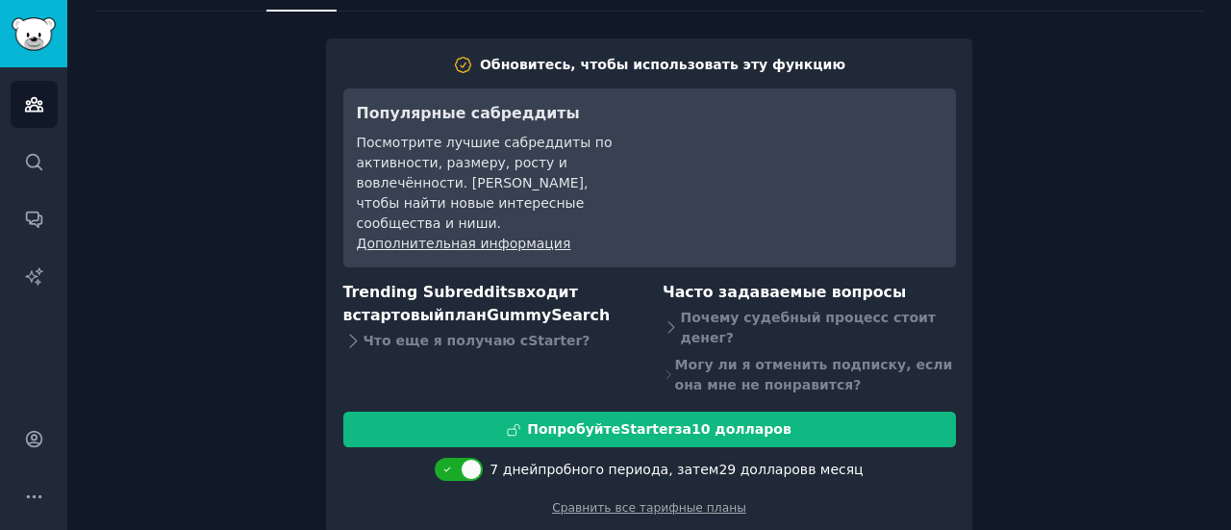
click at [1056, 159] on div "Обновитесь, чтобы использовать эту функцию Популярные сабреддиты Посмотрите луч…" at bounding box center [649, 273] width 1110 height 522
click at [1060, 305] on div "Обновитесь, чтобы использовать эту функцию Популярные сабреддиты Посмотрите луч…" at bounding box center [649, 273] width 1110 height 522
click at [24, 113] on icon "Боковая панель" at bounding box center [34, 104] width 20 height 20
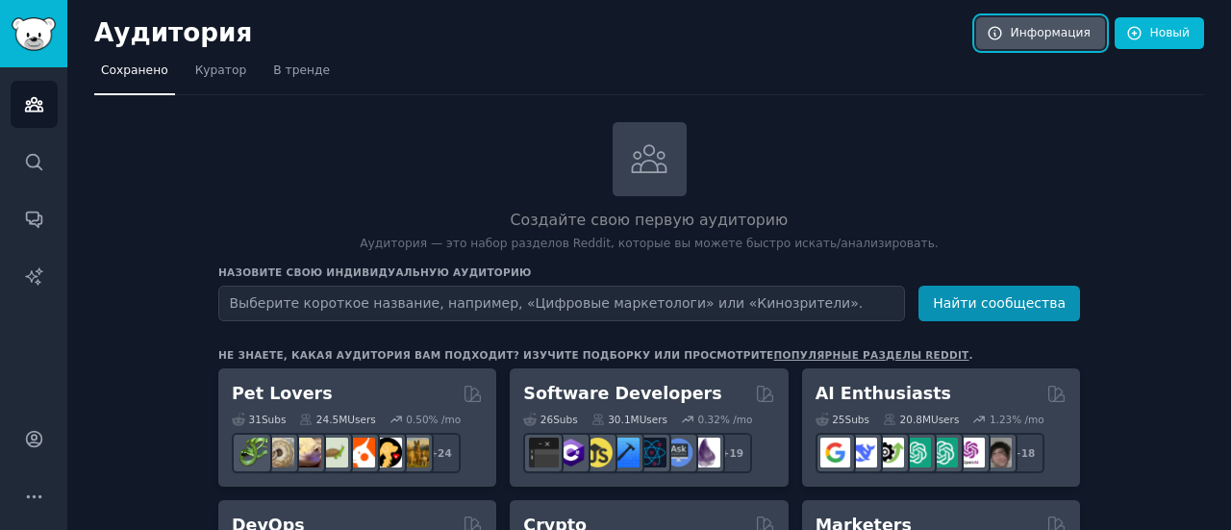
click at [1044, 47] on link "Информация" at bounding box center [1040, 33] width 129 height 33
